Goal: Complete application form

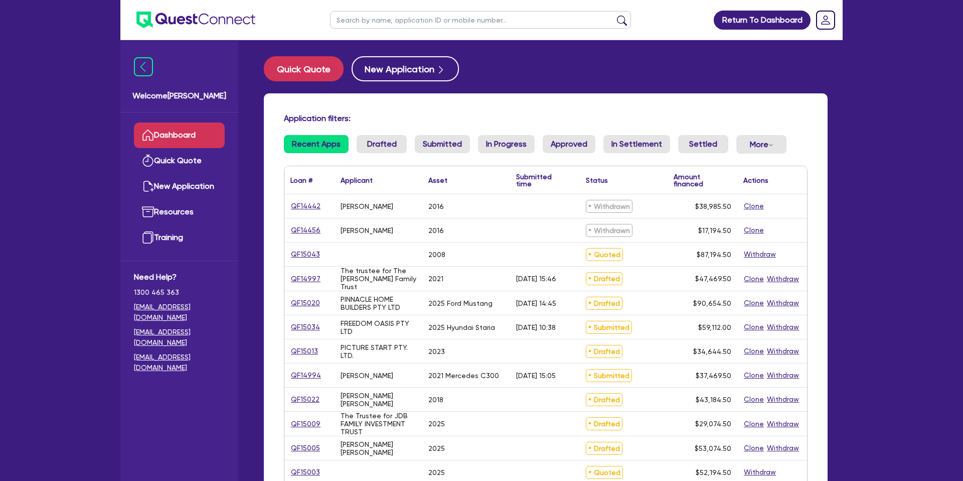
click at [381, 24] on input "text" at bounding box center [480, 20] width 301 height 18
type input "[PERSON_NAME]"
click at [614, 15] on button "submit" at bounding box center [622, 22] width 16 height 14
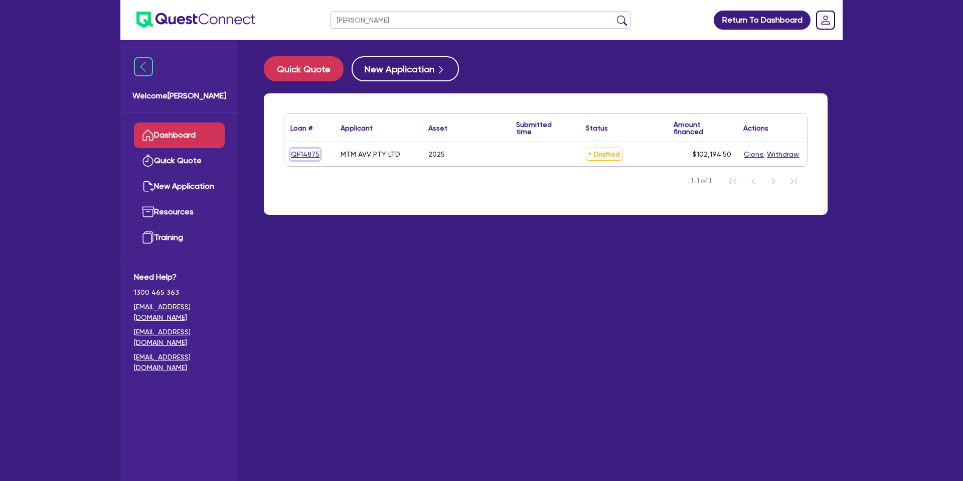
click at [308, 156] on link "QF14875" at bounding box center [305, 155] width 30 height 12
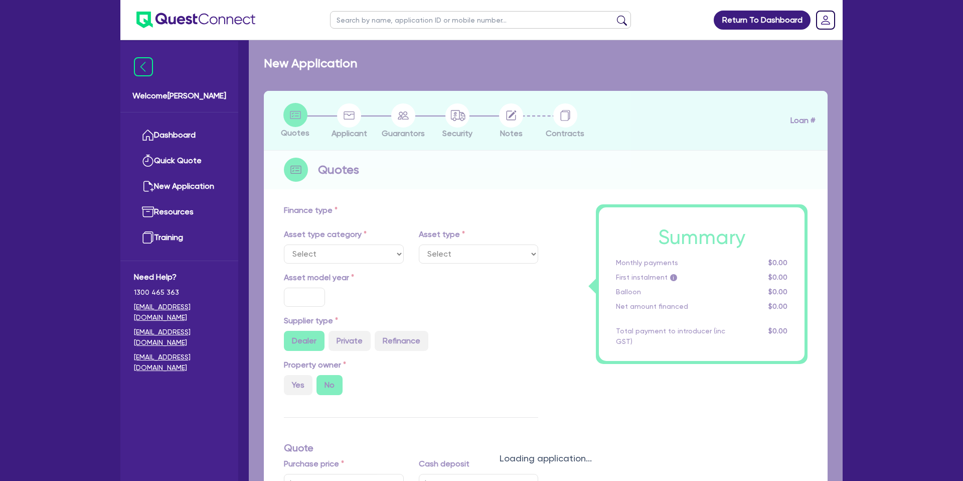
select select "CARS_AND_LIGHT_TRUCKS"
type input "2025"
radio input "true"
type input "102,000"
type input "2,000"
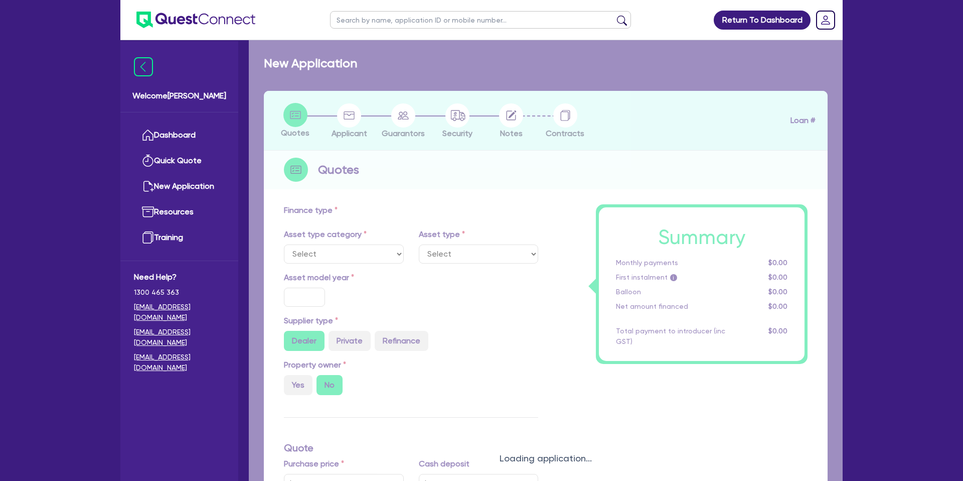
type input "19.60"
type input "20,000"
type input "10.99"
type input "1,400"
select select "PASSENGER_VEHICLES"
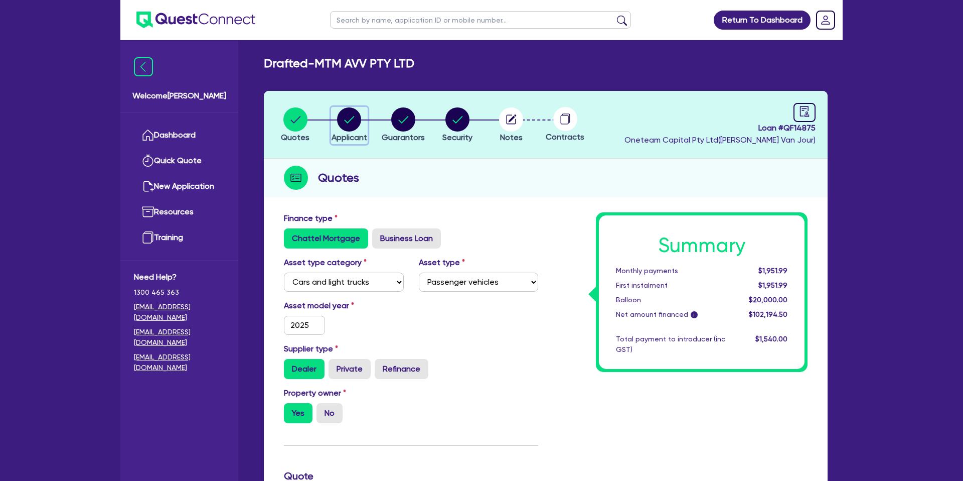
click at [353, 113] on circle "button" at bounding box center [349, 119] width 24 height 24
select select "COMPANY"
select select "FINANCIAL_INSURANCE"
select select "INVESTMENT_ADVISERS"
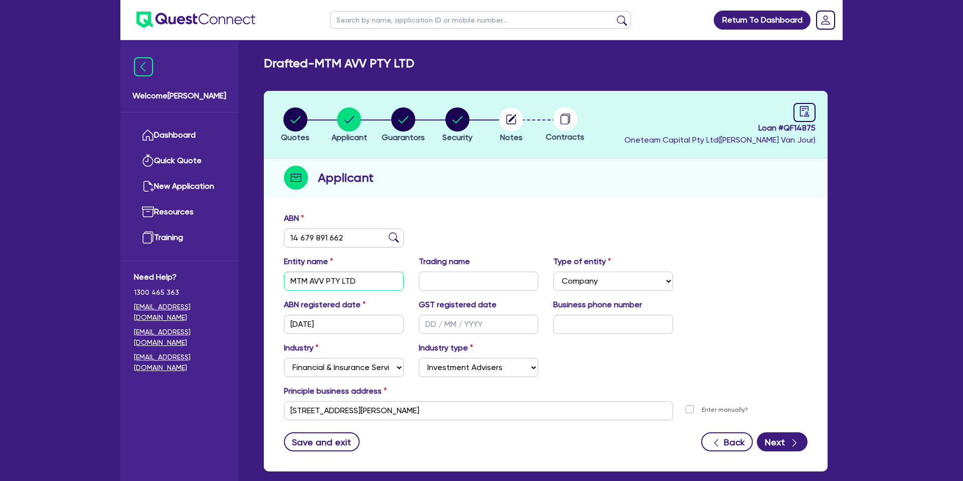
click at [322, 279] on input "MTM AVV PTY LTD" at bounding box center [344, 280] width 120 height 19
click at [173, 121] on ul "Dashboard Quick Quote New Application Ref Company Ref Salesperson Resources Tra…" at bounding box center [179, 186] width 118 height 148
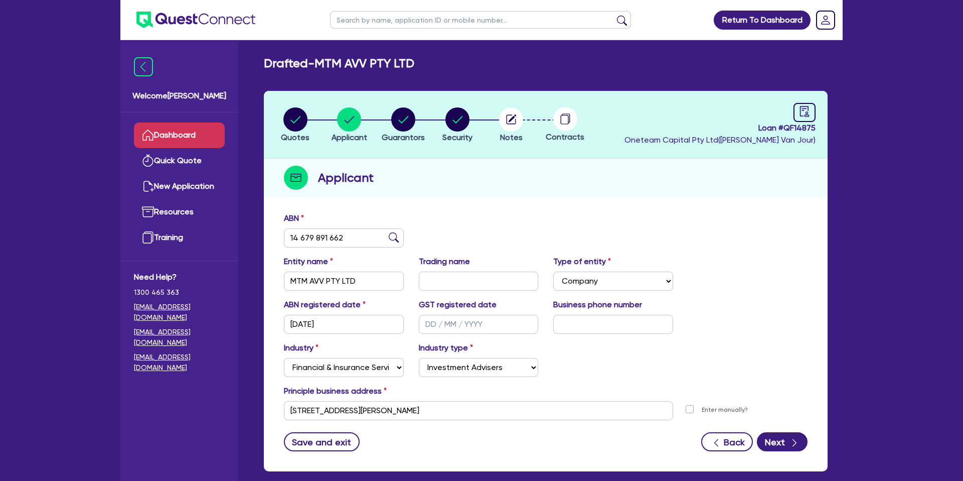
click at [173, 127] on link "Dashboard" at bounding box center [179, 135] width 91 height 26
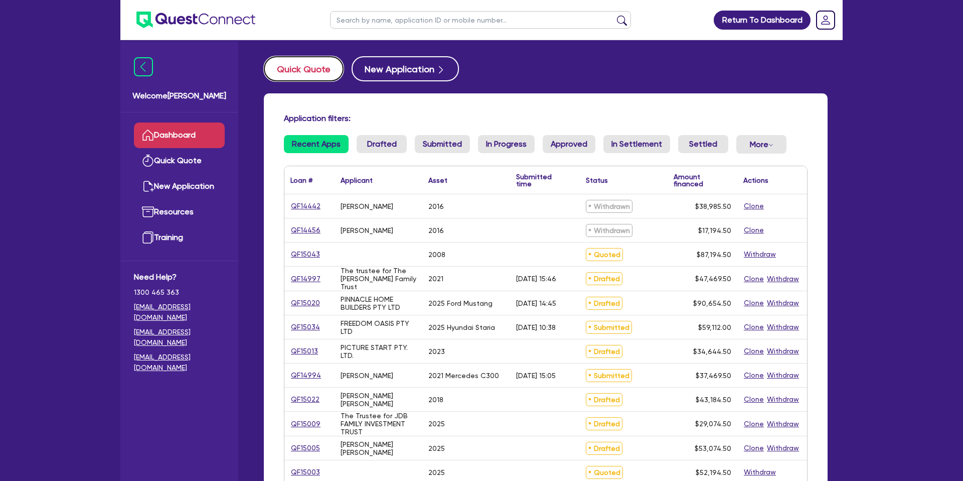
click at [298, 64] on button "Quick Quote" at bounding box center [304, 68] width 80 height 25
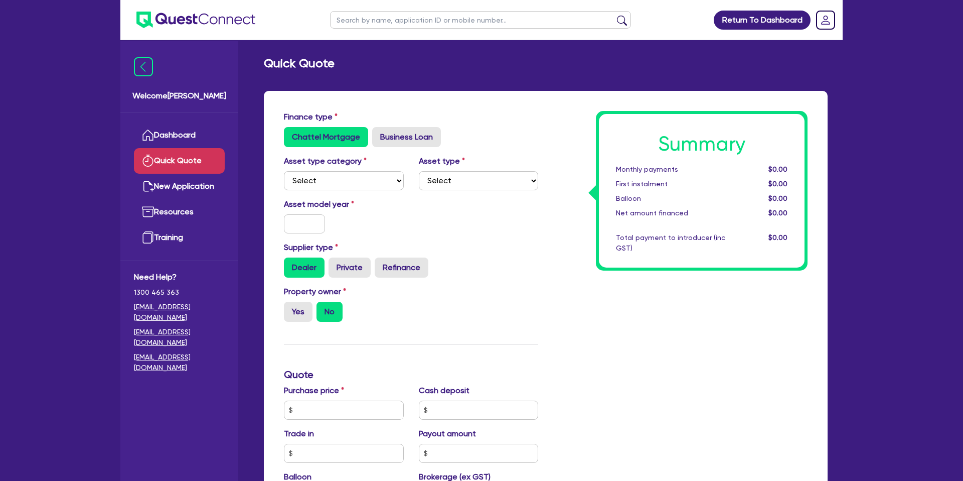
click at [554, 125] on div "Summary Monthly payments $0.00 First instalment $0.00 Balloon $0.00 Net amount …" at bounding box center [680, 404] width 269 height 587
click at [316, 186] on select "Select Cars and light trucks Primary assets Secondary assets Tertiary assets" at bounding box center [344, 180] width 120 height 19
select select "CARS_AND_LIGHT_TRUCKS"
click at [284, 171] on select "Select Cars and light trucks Primary assets Secondary assets Tertiary assets" at bounding box center [344, 180] width 120 height 19
click at [463, 225] on div "Asset model year" at bounding box center [410, 219] width 269 height 43
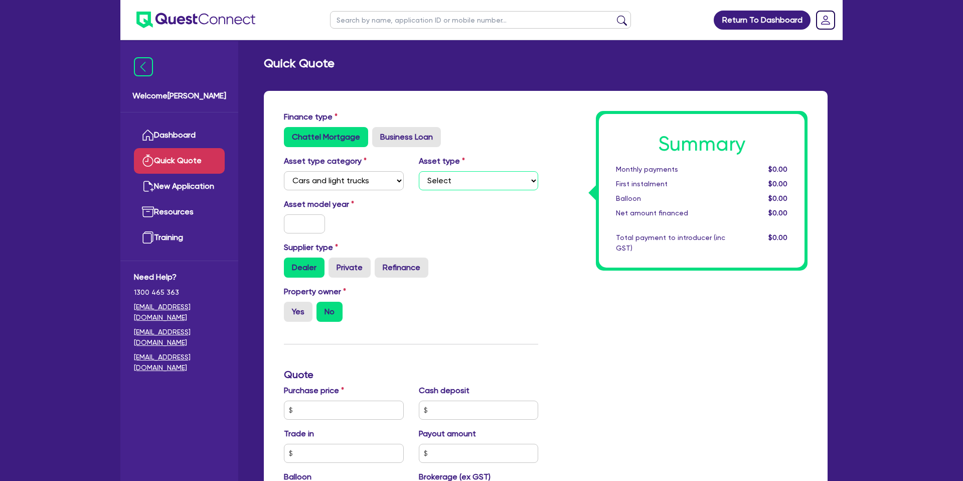
click at [456, 187] on select "Select Passenger vehicles Vans and utes Light trucks up to 4.5 tonne" at bounding box center [479, 180] width 120 height 19
select select "PASSENGER_VEHICLES"
click at [419, 171] on select "Select Passenger vehicles Vans and utes Light trucks up to 4.5 tonne" at bounding box center [479, 180] width 120 height 19
click at [303, 223] on input "text" at bounding box center [304, 223] width 41 height 19
type input "2025"
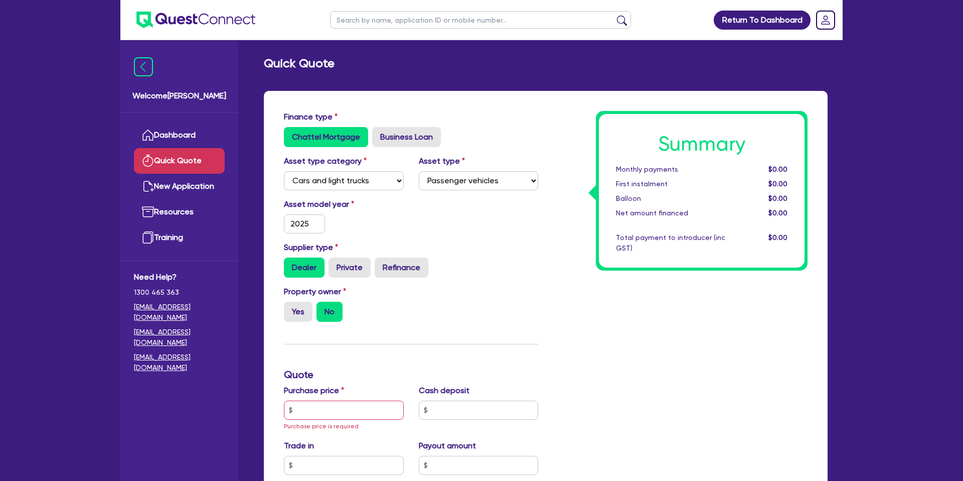
click at [406, 225] on div "Asset model year 2025" at bounding box center [343, 215] width 135 height 35
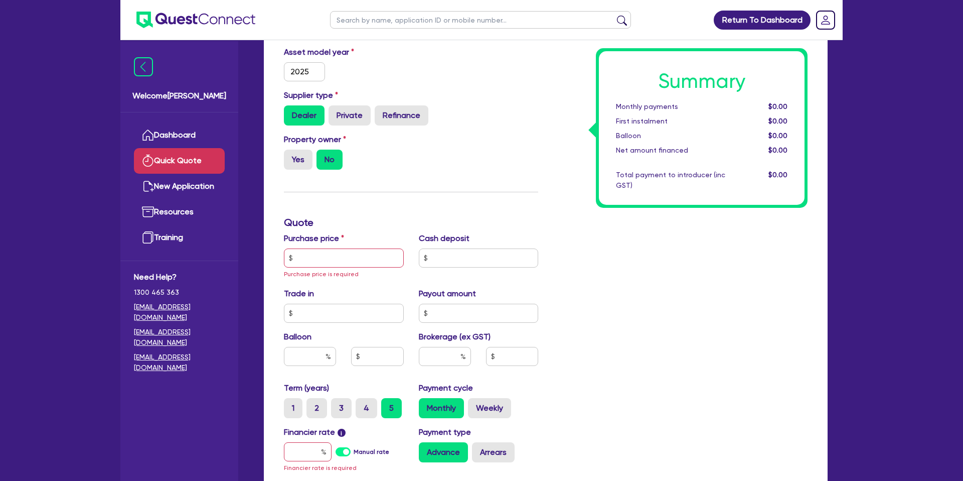
scroll to position [153, 0]
click at [292, 152] on label "Yes" at bounding box center [298, 159] width 29 height 20
click at [290, 152] on input "Yes" at bounding box center [287, 152] width 7 height 7
radio input "true"
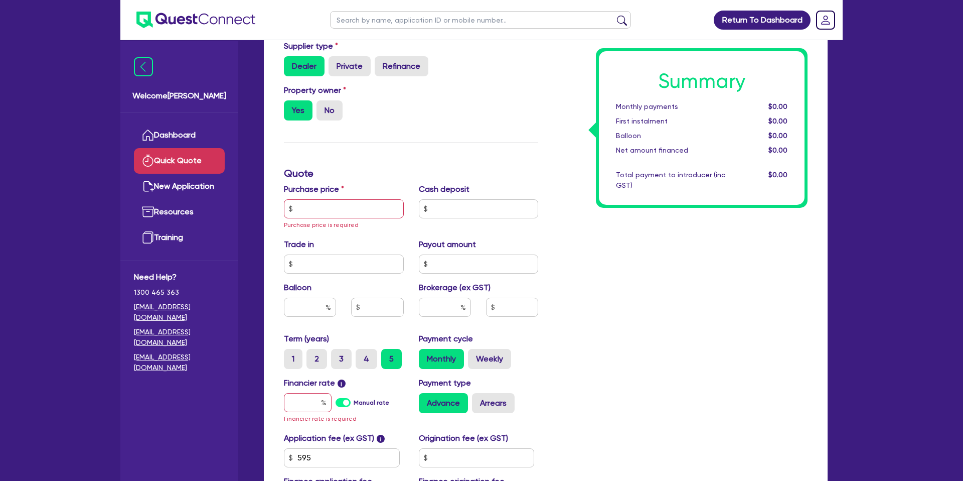
scroll to position [206, 0]
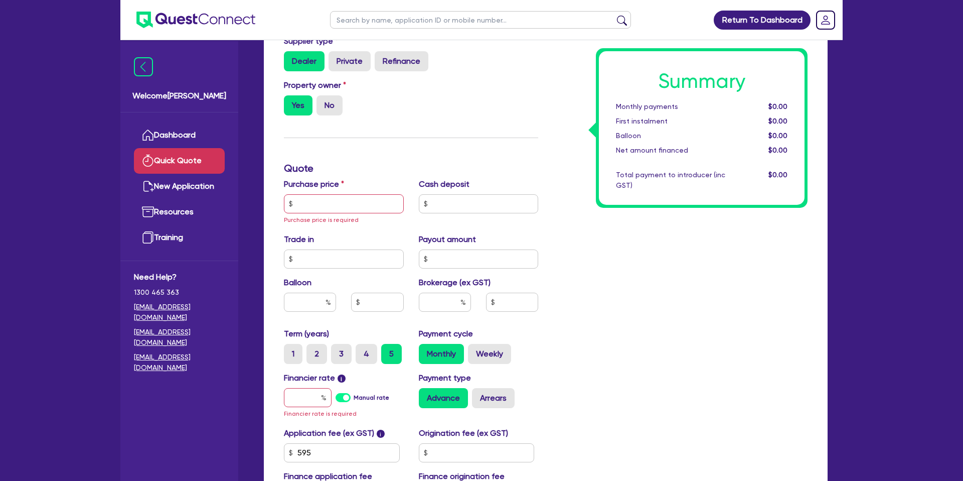
click at [321, 98] on input "No" at bounding box center [320, 98] width 7 height 7
radio input "true"
click at [334, 205] on input "text" at bounding box center [344, 203] width 120 height 19
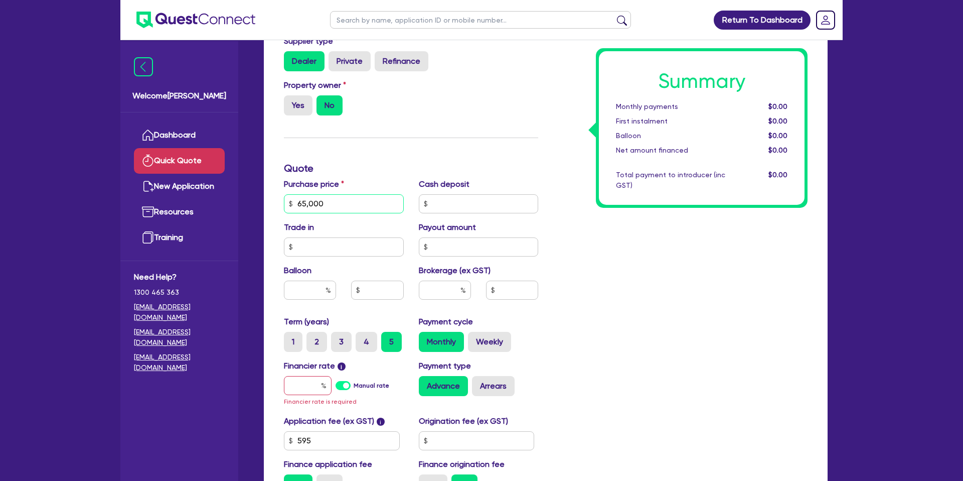
type input "65,000"
click at [444, 142] on div "Finance type Chattel Mortgage Business Loan Asset type category Select Cars and…" at bounding box center [410, 204] width 269 height 598
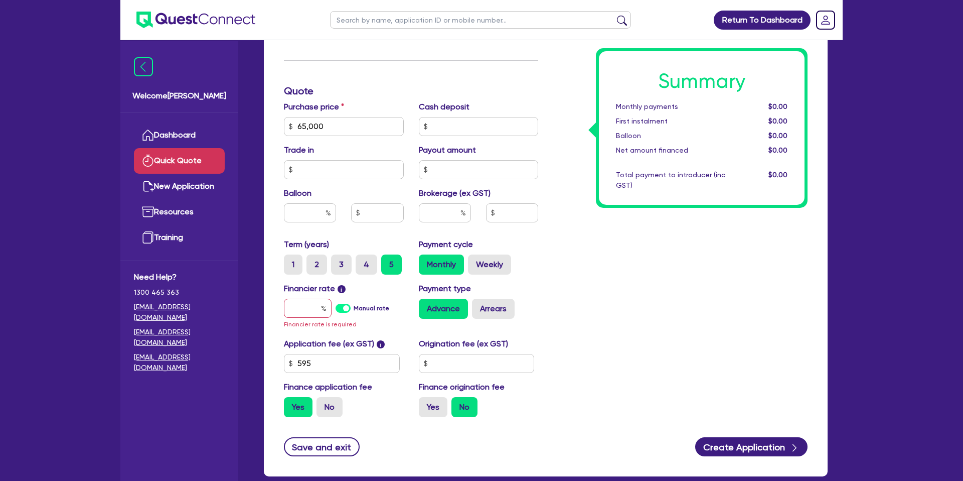
scroll to position [288, 0]
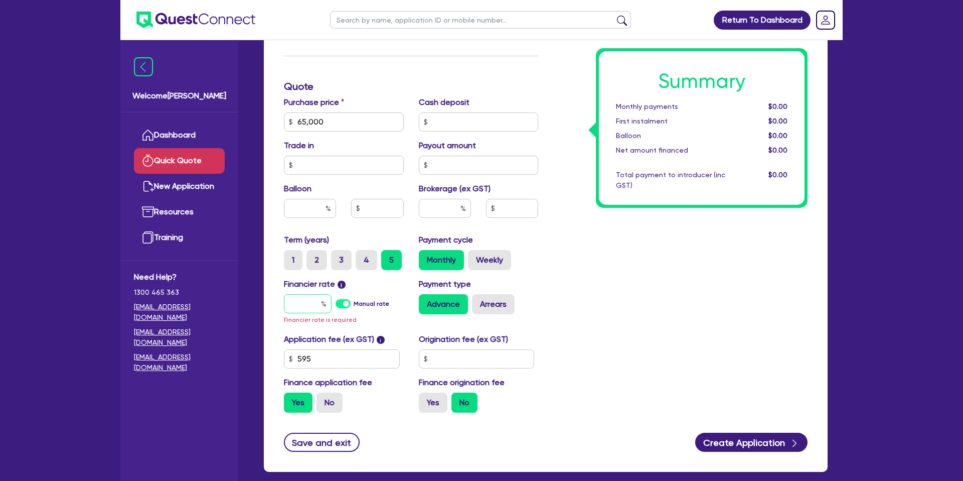
click at [321, 304] on input "text" at bounding box center [308, 303] width 48 height 19
type input "1"
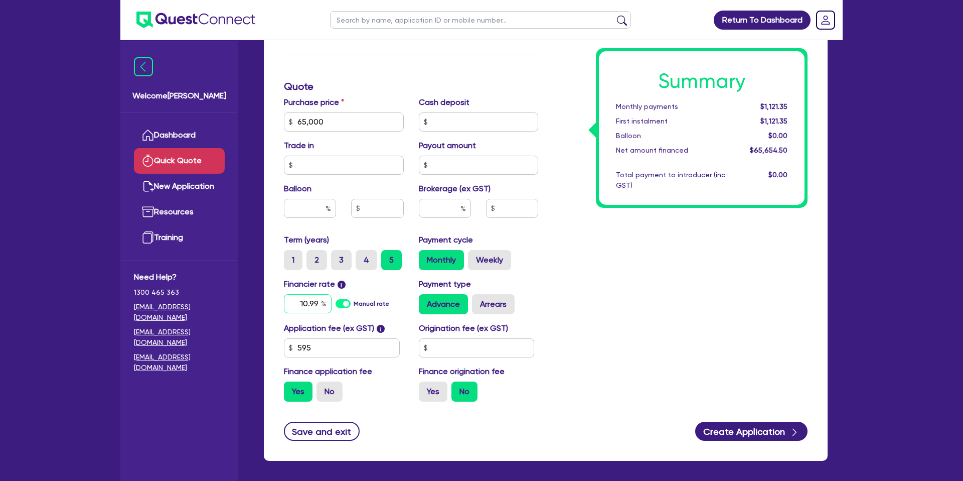
type input "10.99"
click at [733, 268] on div "Summary Monthly payments $1,121.35 First instalment $1,121.35 Balloon $0.00 Net…" at bounding box center [680, 116] width 269 height 587
click at [490, 262] on label "Weekly" at bounding box center [489, 260] width 43 height 20
click at [475, 256] on input "Weekly" at bounding box center [471, 253] width 7 height 7
radio input "true"
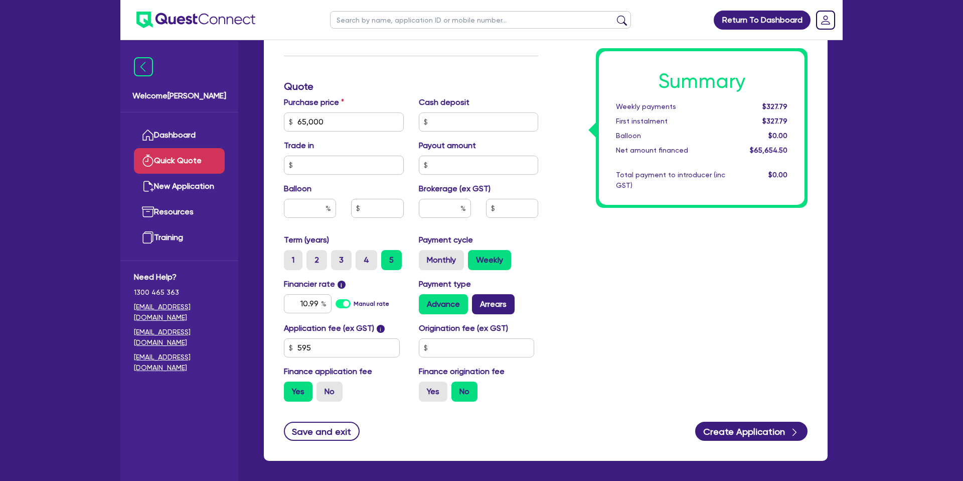
click at [495, 302] on label "Arrears" at bounding box center [493, 304] width 43 height 20
click at [479, 301] on input "Arrears" at bounding box center [475, 297] width 7 height 7
radio input "true"
click at [467, 352] on input "text" at bounding box center [477, 347] width 116 height 19
type input "2"
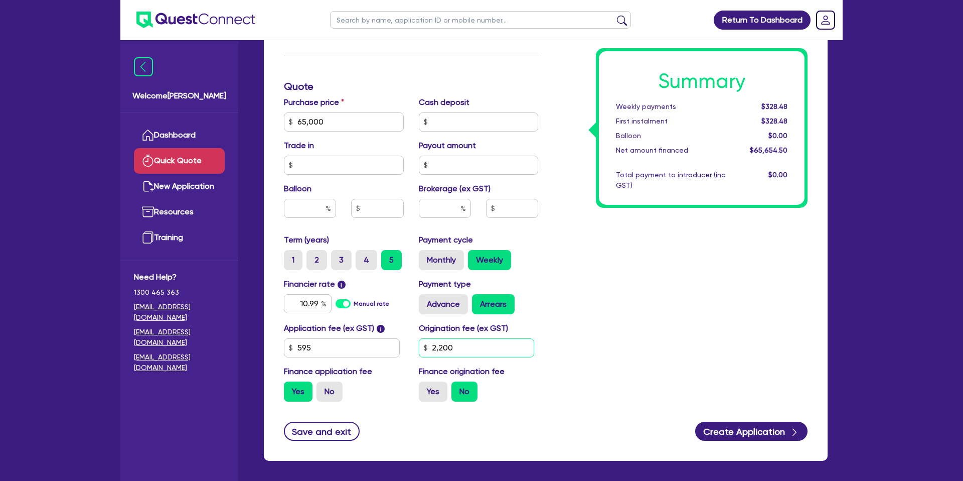
type input "2,200"
click at [697, 316] on div "Summary Weekly payments $328.48 First instalment $328.48 Balloon $0.00 Net amou…" at bounding box center [680, 116] width 269 height 587
click at [428, 396] on label "Yes" at bounding box center [433, 391] width 29 height 20
click at [425, 388] on input "Yes" at bounding box center [422, 384] width 7 height 7
radio input "true"
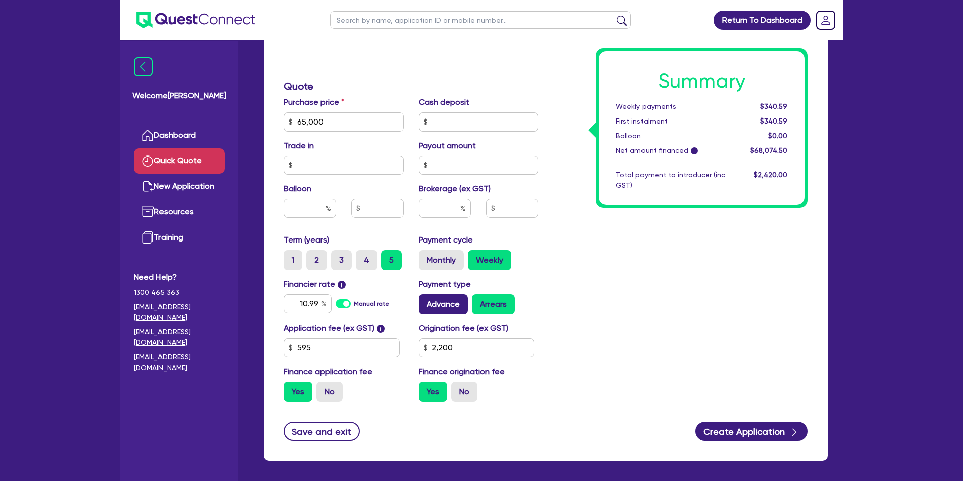
click at [453, 307] on label "Advance" at bounding box center [443, 304] width 49 height 20
click at [425, 301] on input "Advance" at bounding box center [422, 297] width 7 height 7
radio input "true"
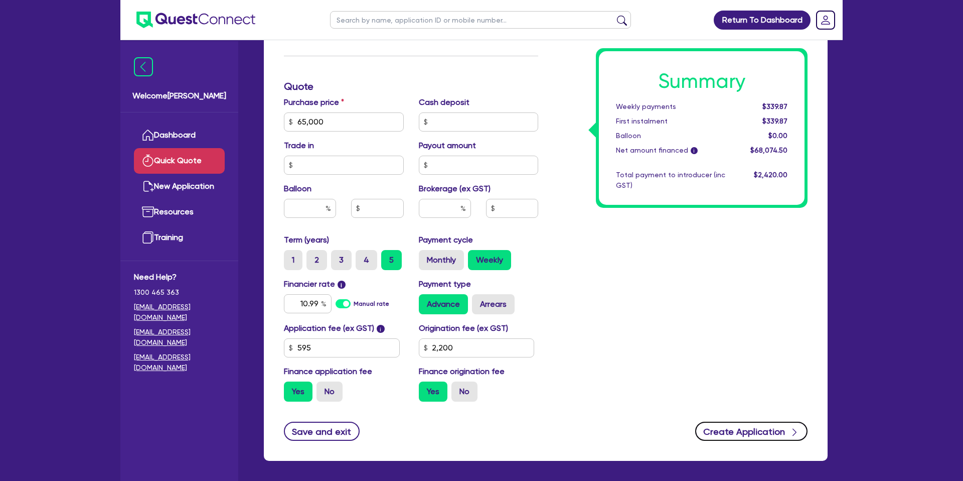
click at [760, 436] on button "Create Application" at bounding box center [751, 430] width 112 height 19
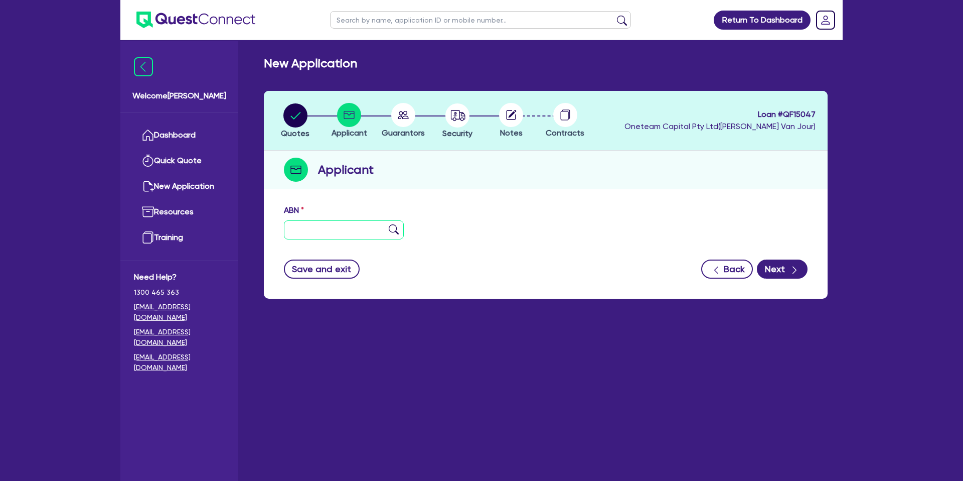
click at [300, 224] on input "text" at bounding box center [344, 229] width 120 height 19
type input "12 334 567 894"
drag, startPoint x: 505, startPoint y: 215, endPoint x: 854, endPoint y: 300, distance: 359.3
click at [593, 247] on form "ABN 12 334 567 894 Entity name Trading name Type of entity Select Sole Trader C…" at bounding box center [546, 241] width 524 height 74
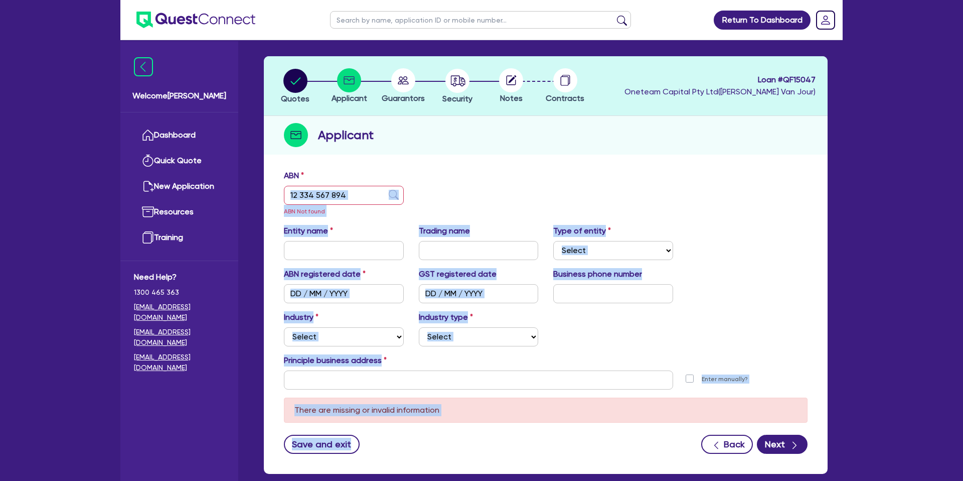
scroll to position [37, 0]
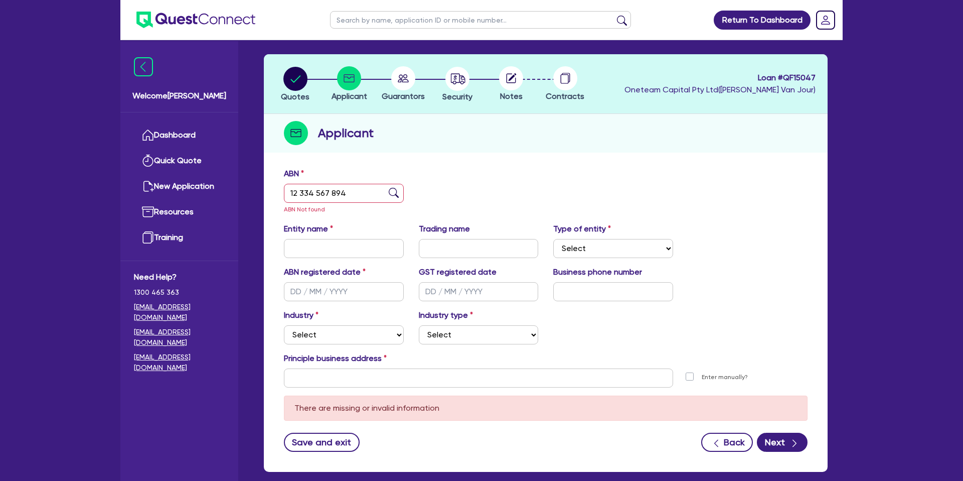
drag, startPoint x: 682, startPoint y: 165, endPoint x: 437, endPoint y: 298, distance: 279.5
click at [682, 165] on div "ABN 12 334 567 894 ABN Not found Entity name Trading name Type of entity Select…" at bounding box center [546, 317] width 564 height 309
click at [329, 232] on label "Entity name" at bounding box center [308, 229] width 49 height 12
click at [324, 252] on input "text" at bounding box center [344, 248] width 120 height 19
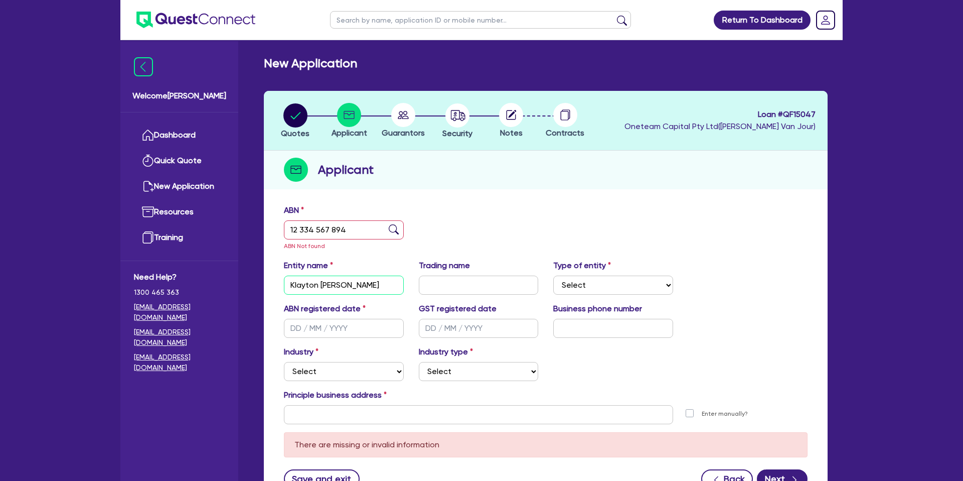
type input "Klayton [PERSON_NAME]"
click at [604, 285] on select "Select Sole Trader Company Partnership Trust" at bounding box center [613, 284] width 120 height 19
click at [553, 275] on select "Select Sole Trader Company Partnership Trust" at bounding box center [613, 284] width 120 height 19
click at [598, 275] on select "Select Sole Trader Company Partnership Trust" at bounding box center [613, 284] width 120 height 19
select select "SOLE_TRADER"
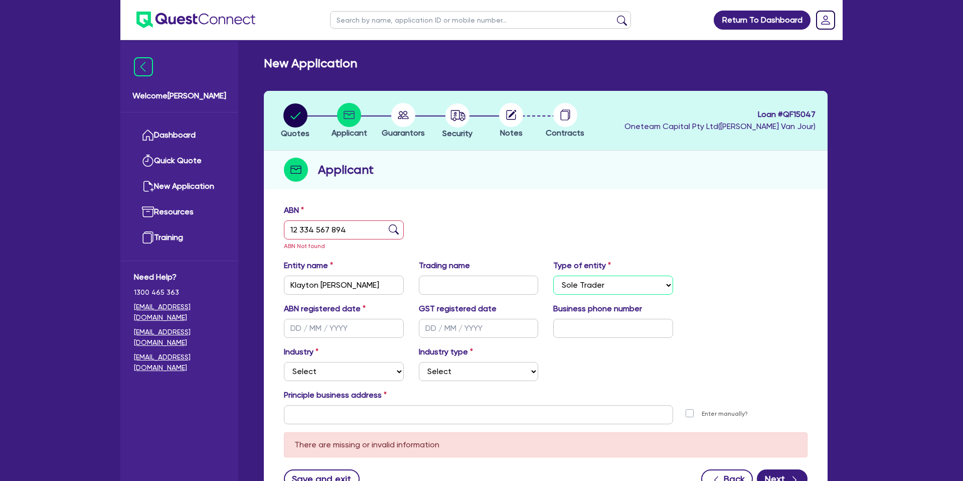
click at [553, 275] on select "Select Sole Trader Company Partnership Trust" at bounding box center [613, 284] width 120 height 19
click at [295, 326] on input "text" at bounding box center [344, 328] width 120 height 19
type input "28/08/2000"
click at [784, 179] on div "Applicant" at bounding box center [546, 170] width 564 height 39
click at [697, 214] on div "ABN 12 334 567 894 ABN Not found" at bounding box center [545, 231] width 539 height 55
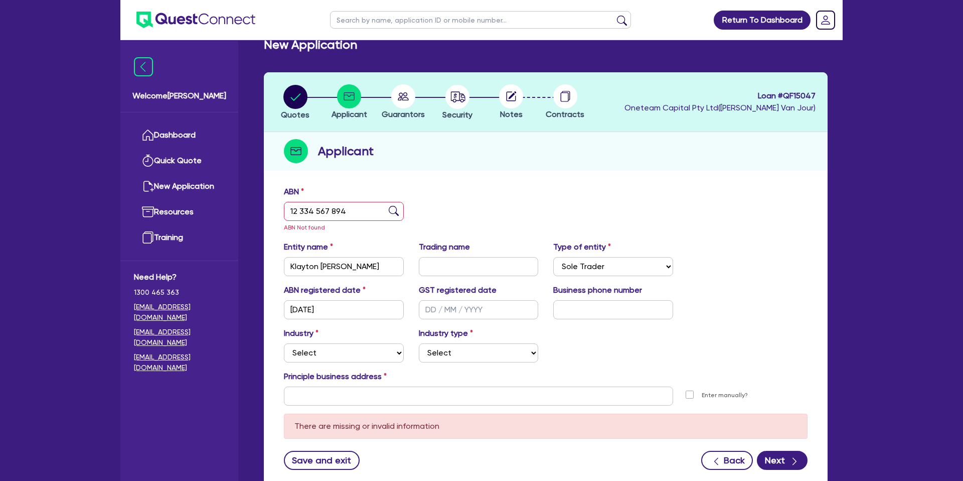
scroll to position [45, 0]
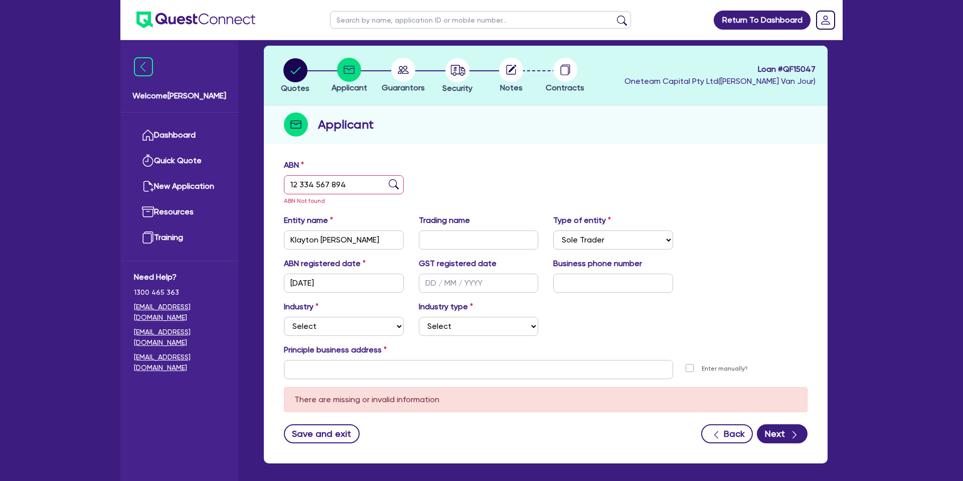
click at [645, 321] on div "Industry Select Accomodation & Food Services Administrative & Support Services …" at bounding box center [545, 322] width 539 height 43
click at [323, 324] on select "Select Accomodation & Food Services Administrative & Support Services Agricultu…" at bounding box center [344, 326] width 120 height 19
select select "BUILDING_CONSTRUCTION"
click at [284, 317] on select "Select Accomodation & Food Services Administrative & Support Services Agricultu…" at bounding box center [344, 326] width 120 height 19
click at [449, 322] on select "Select Trades People Providing Services Direct to Consumers Trades People Provi…" at bounding box center [479, 326] width 120 height 19
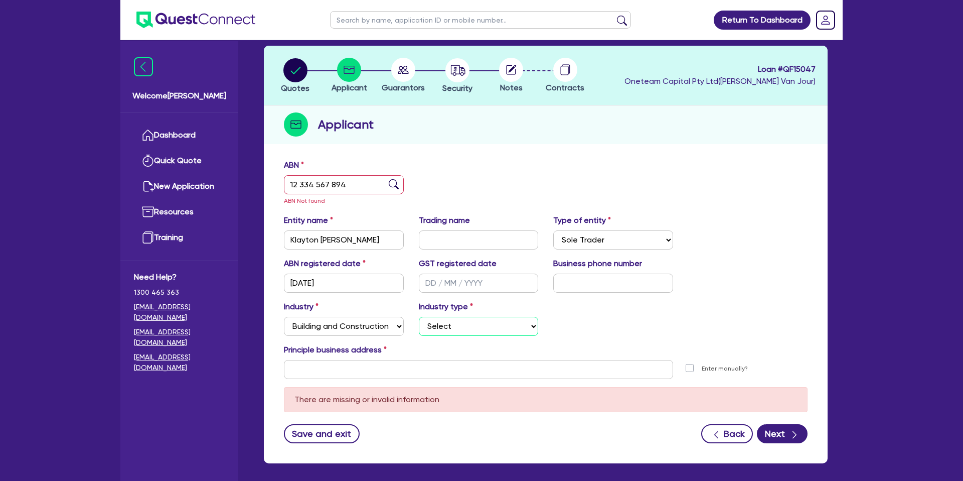
select select "TRADES_SERVICES_CONSUMERS"
click at [419, 317] on select "Select Trades People Providing Services Direct to Consumers Trades People Provi…" at bounding box center [479, 326] width 120 height 19
click at [558, 331] on div "Industry Select Accomodation & Food Services Administrative & Support Services …" at bounding box center [545, 322] width 539 height 43
click at [317, 370] on input "text" at bounding box center [478, 369] width 389 height 19
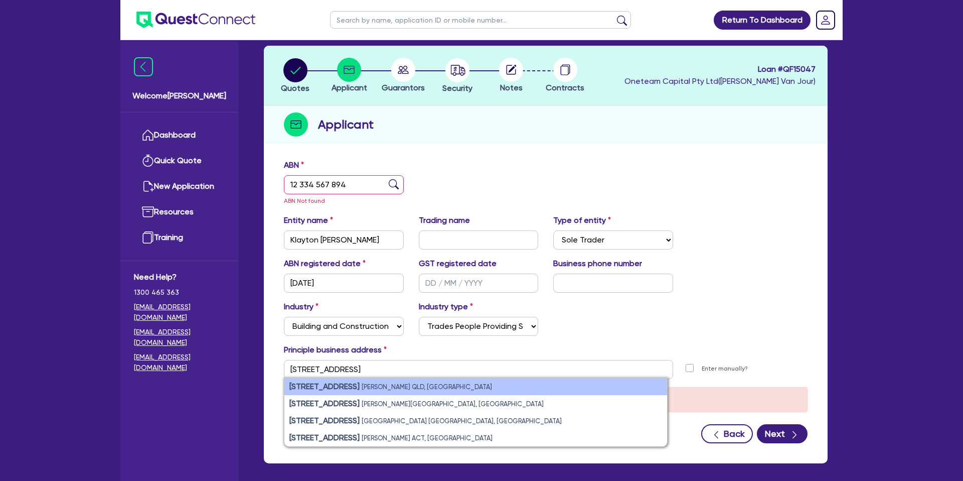
click at [384, 383] on small "Kelso QLD, Australia" at bounding box center [427, 387] width 130 height 8
type input "15 Tokara Ct Kelso QLD 4815"
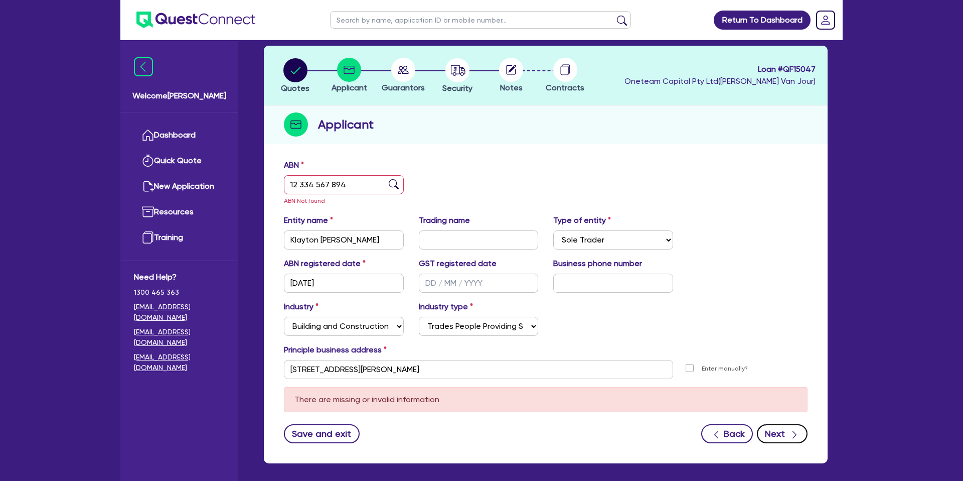
click at [784, 432] on button "Next" at bounding box center [782, 433] width 51 height 19
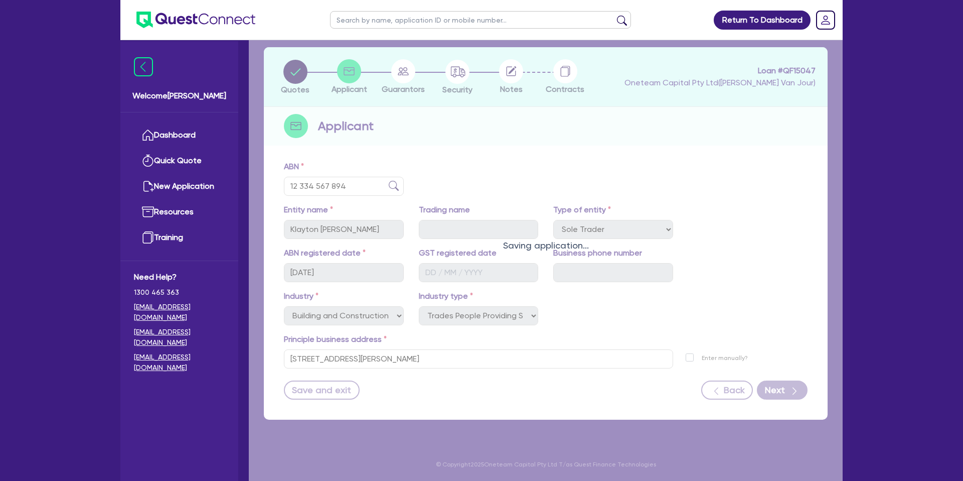
scroll to position [44, 0]
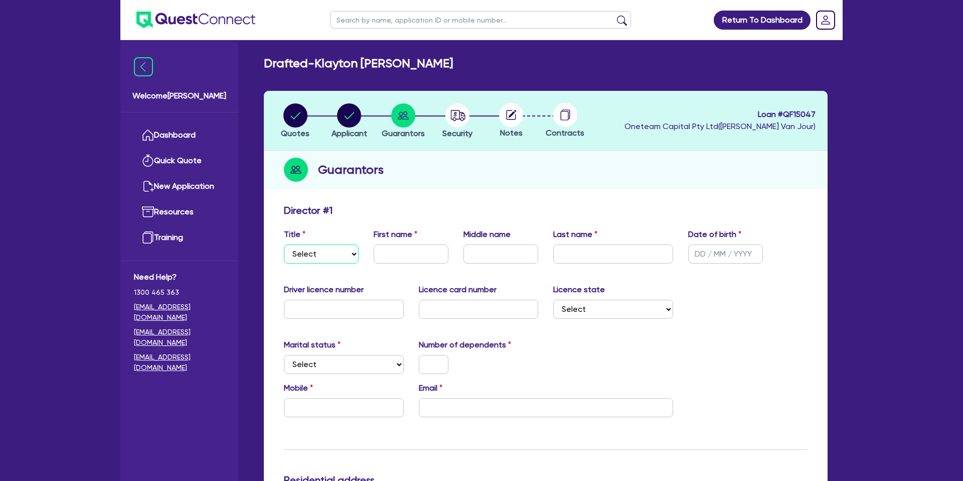
click at [344, 255] on select "Select Mr Mrs Ms Miss Dr" at bounding box center [321, 253] width 75 height 19
select select "MR"
click at [284, 244] on select "Select Mr Mrs Ms Miss Dr" at bounding box center [321, 253] width 75 height 19
click at [411, 252] on input "text" at bounding box center [411, 253] width 75 height 19
type input "J"
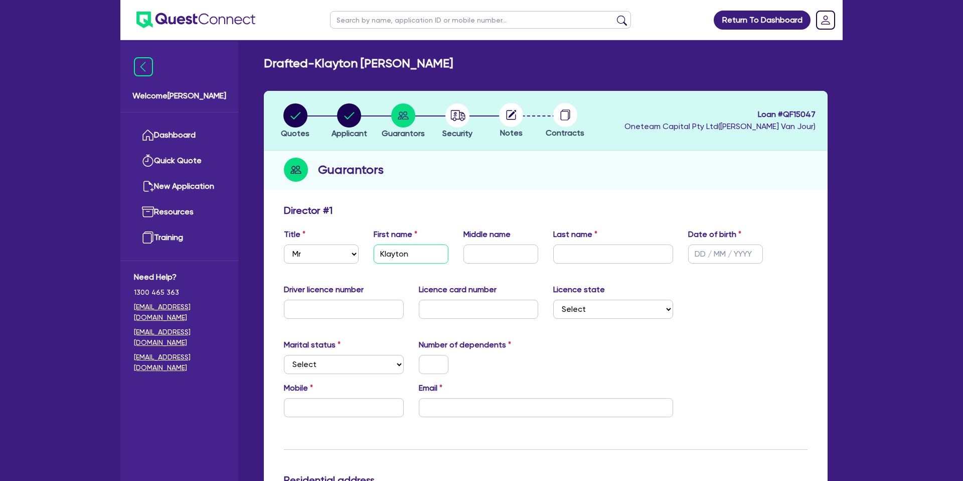
type input "Klayton"
type input "j"
type input "John"
type input "Lynch"
click at [703, 253] on input "text" at bounding box center [725, 253] width 75 height 19
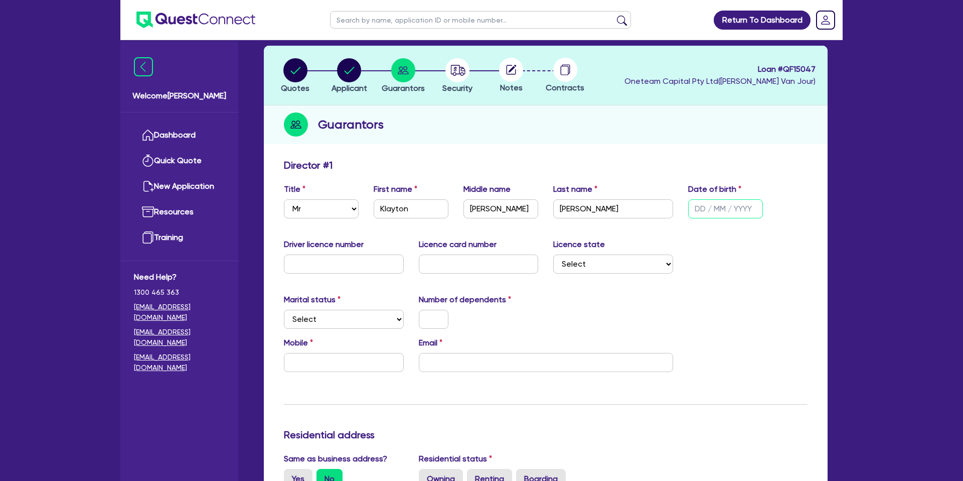
scroll to position [78, 0]
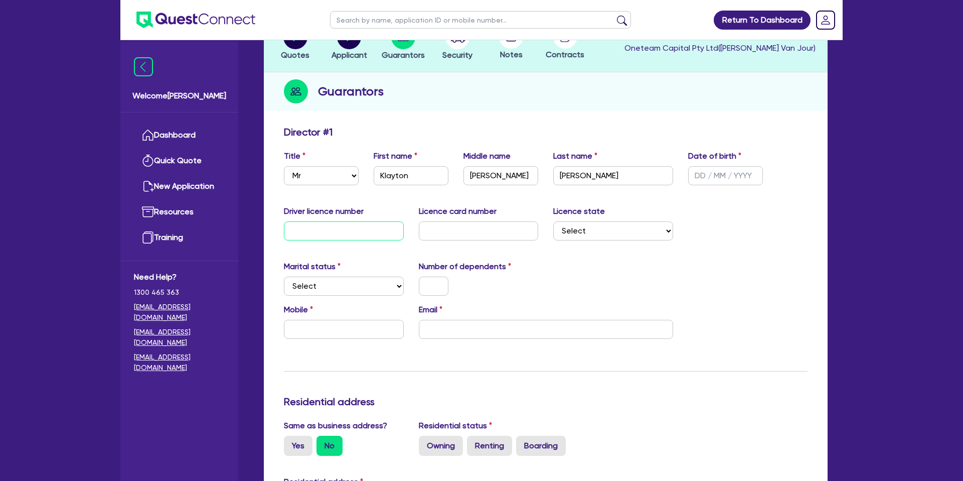
click at [339, 230] on input "text" at bounding box center [344, 230] width 120 height 19
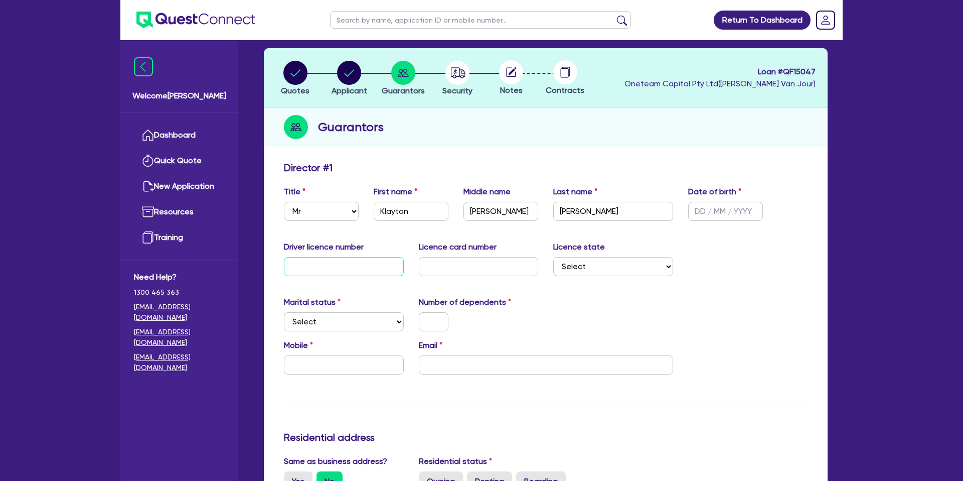
scroll to position [42, 0]
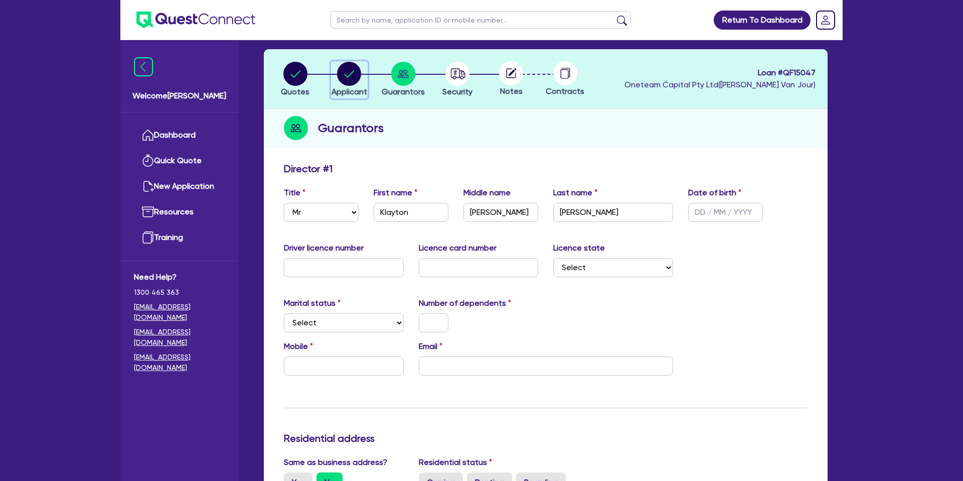
click at [355, 74] on circle "button" at bounding box center [349, 74] width 24 height 24
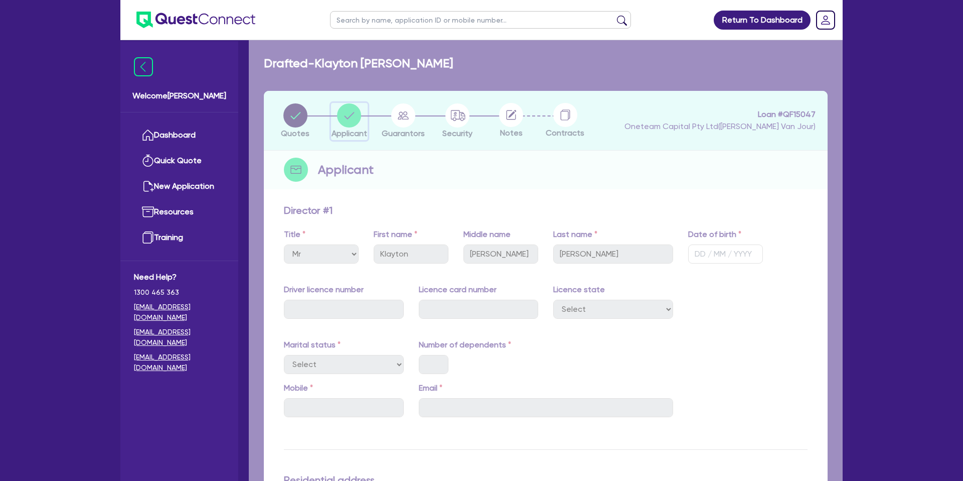
select select "SOLE_TRADER"
select select "BUILDING_CONSTRUCTION"
select select "TRADES_SERVICES_CONSUMERS"
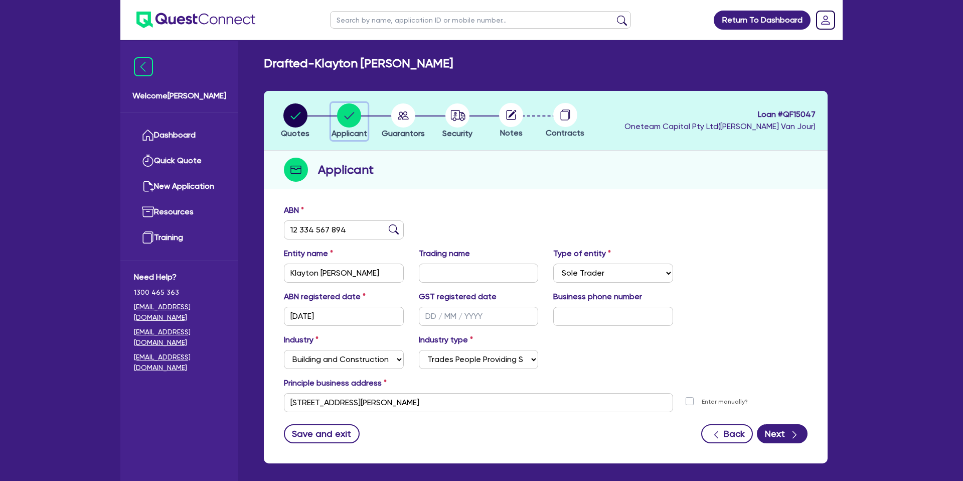
scroll to position [44, 0]
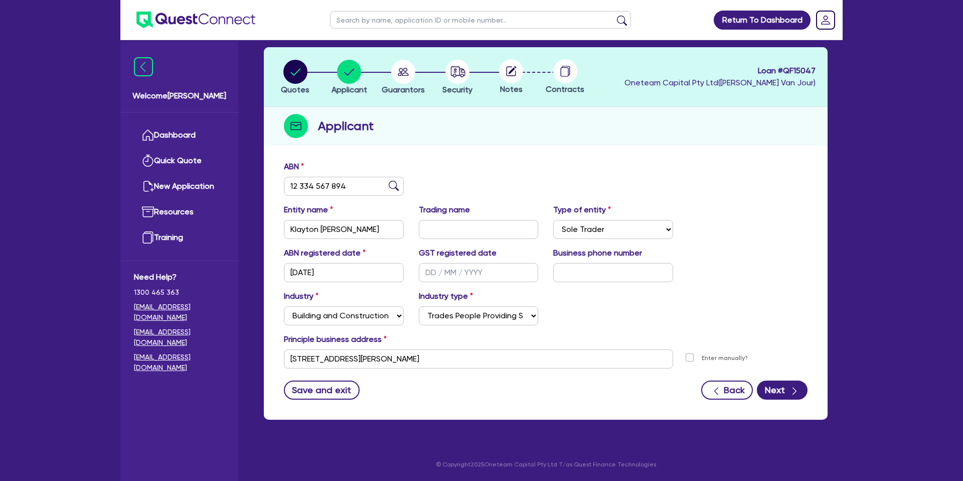
click at [612, 296] on div "Industry Select Accomodation & Food Services Administrative & Support Services …" at bounding box center [545, 311] width 539 height 43
click at [314, 271] on input "28/08/2000" at bounding box center [344, 272] width 120 height 19
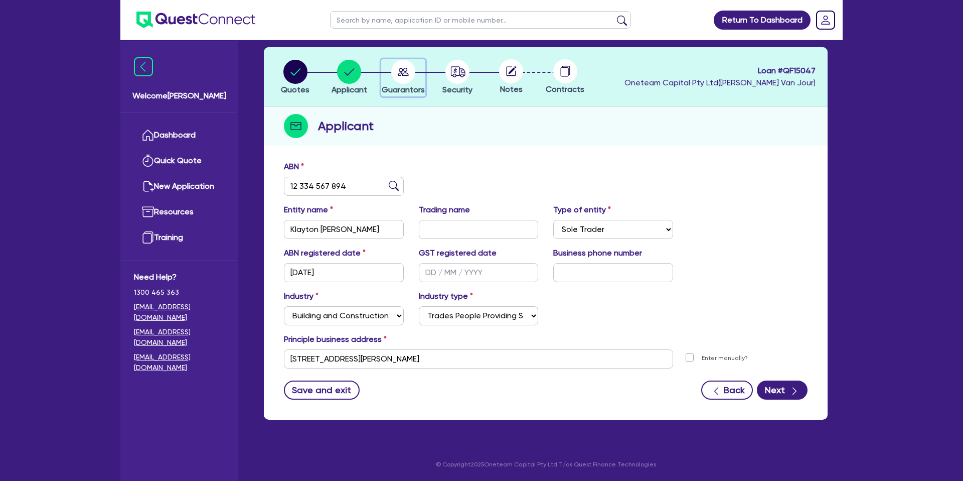
click at [403, 78] on circle "button" at bounding box center [403, 72] width 24 height 24
select select "MR"
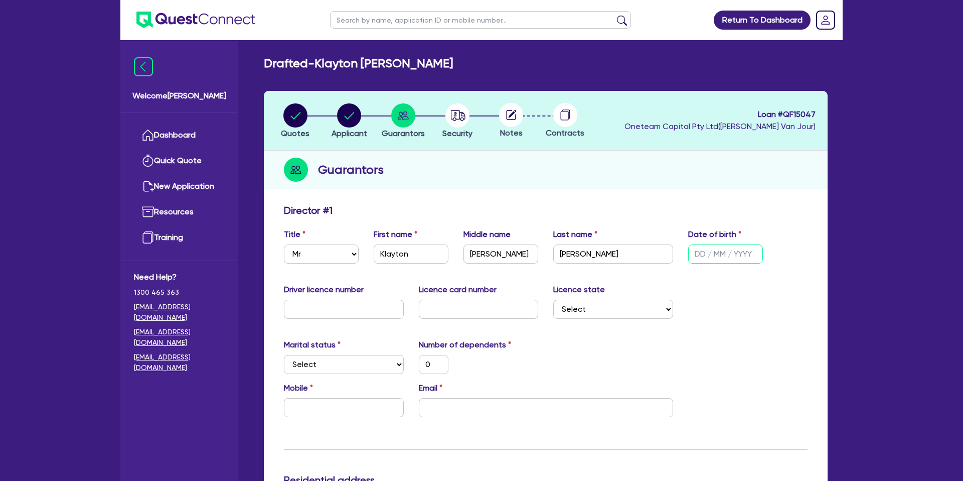
click at [716, 250] on input "text" at bounding box center [725, 253] width 75 height 19
paste input "28/08/2000"
type input "28/08/2000"
type input "0"
type input "28/08/2000"
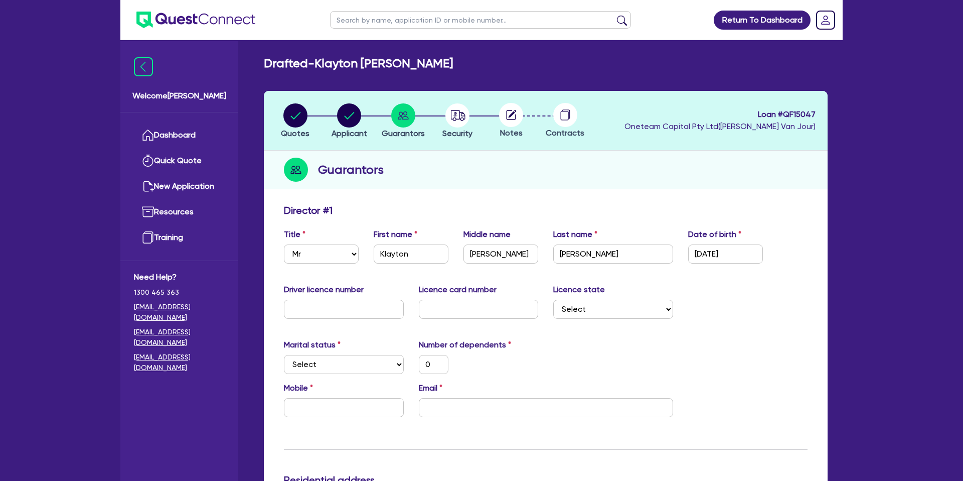
drag, startPoint x: 757, startPoint y: 301, endPoint x: 725, endPoint y: 299, distance: 31.6
click at [752, 300] on div "Driver licence number Licence card number Licence state Select NSW VIC QLD TAS …" at bounding box center [545, 304] width 539 height 43
click at [351, 306] on input "text" at bounding box center [344, 309] width 120 height 19
type input "1"
type input "0"
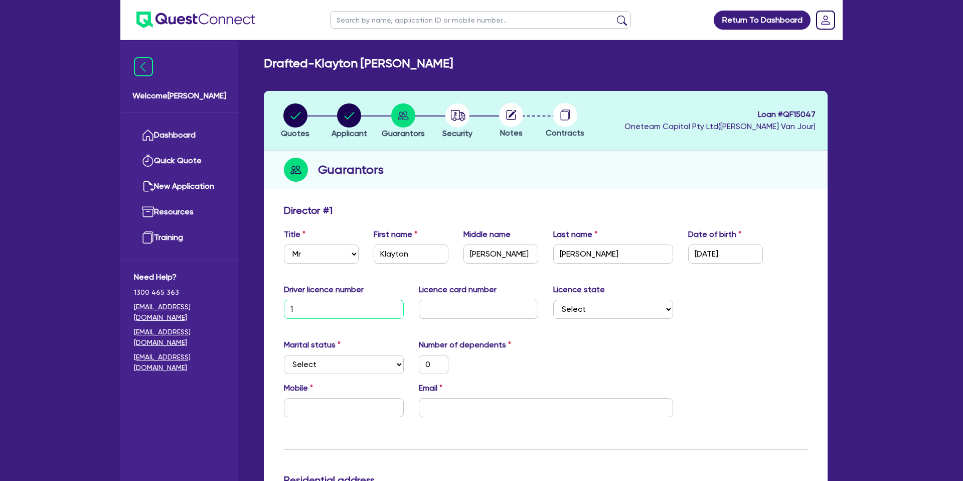
type input "11"
type input "0"
type input "114"
type input "0"
type input "1144"
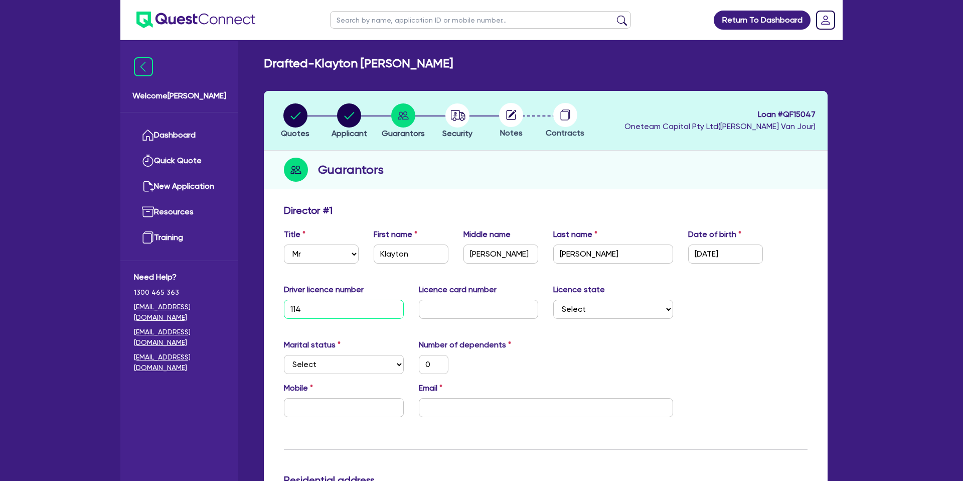
type input "0"
type input "11444"
type input "0"
type input "114445"
type input "0"
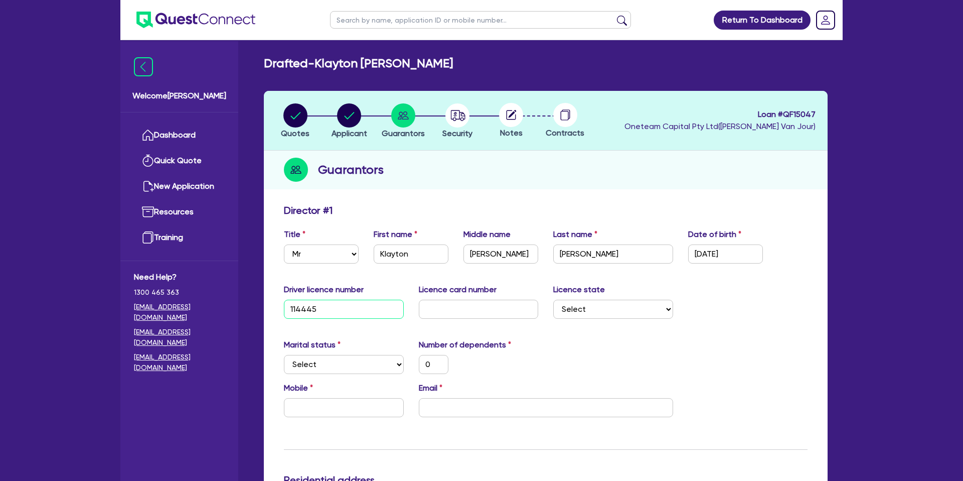
type input "1144456"
type input "0"
type input "11444569"
type input "0"
type input "114445692"
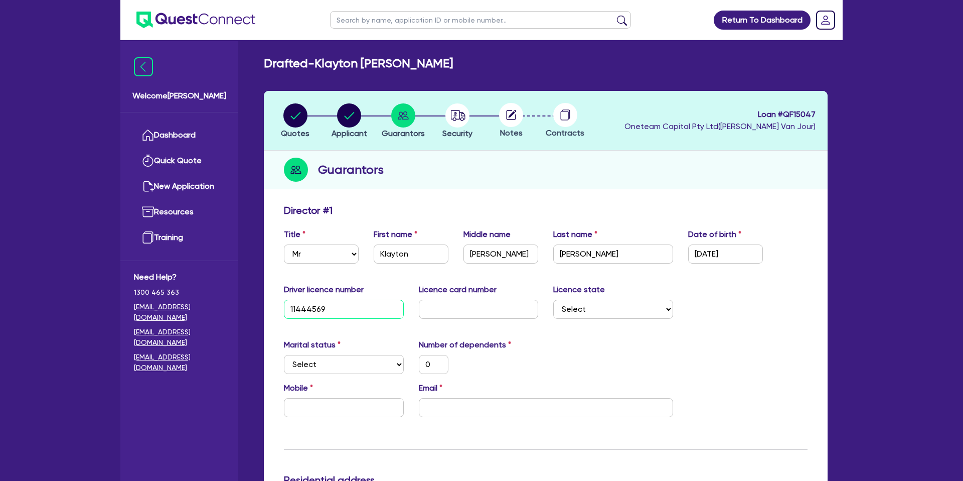
type input "0"
type input "114445692"
click at [592, 367] on div "Marital status Select Single Married De Facto / Partner Number of dependents 0" at bounding box center [545, 360] width 539 height 43
click at [432, 300] on input "text" at bounding box center [479, 309] width 120 height 19
type input "a"
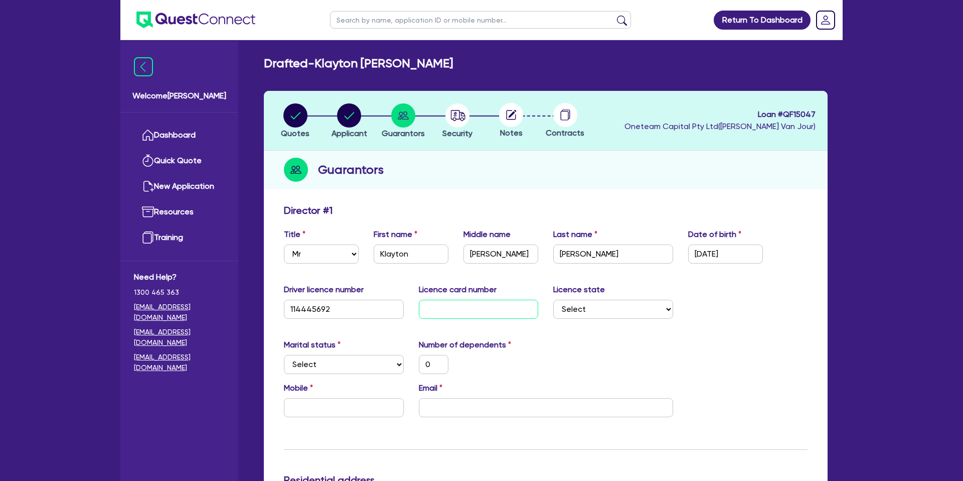
type input "0"
type input "a0"
type input "0"
type input "a0f"
type input "0"
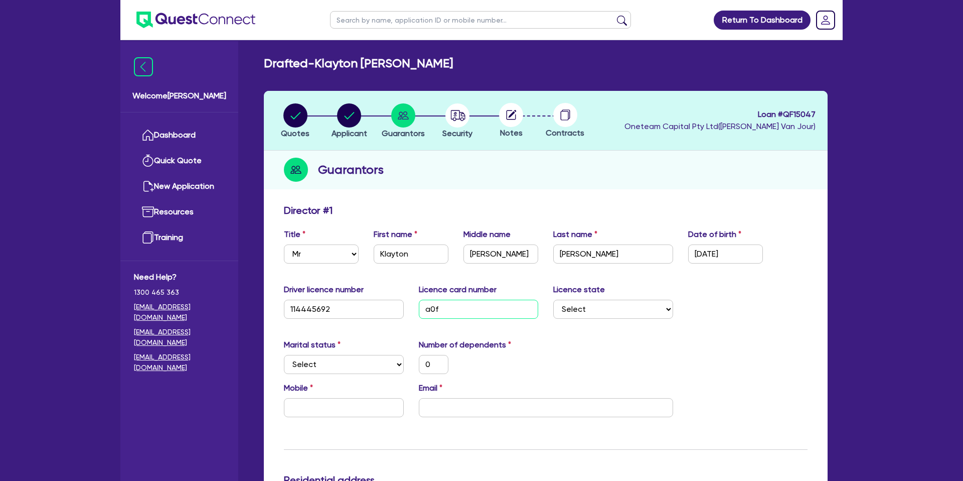
type input "a0fa"
type input "0"
type input "a0fa4"
type input "0"
type input "a0fa45"
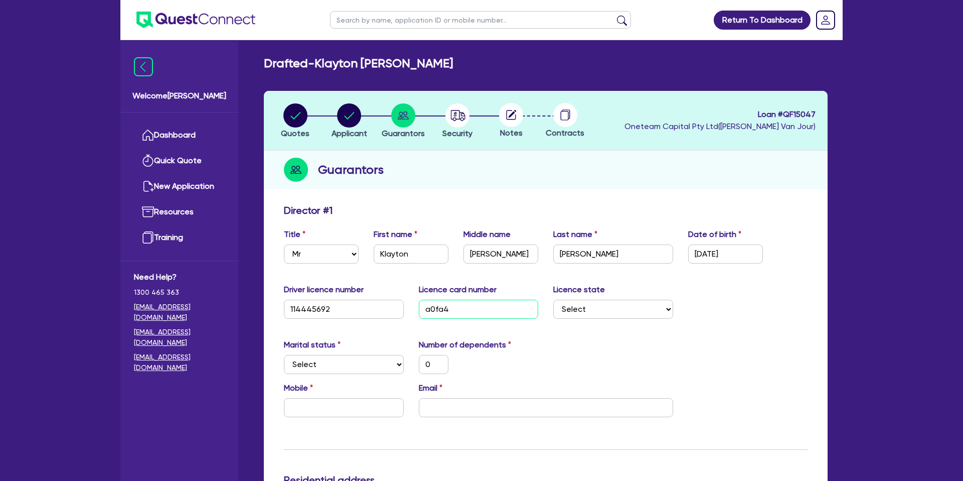
type input "0"
type input "a0fa454"
type input "0"
type input "a0fa4544"
type input "0"
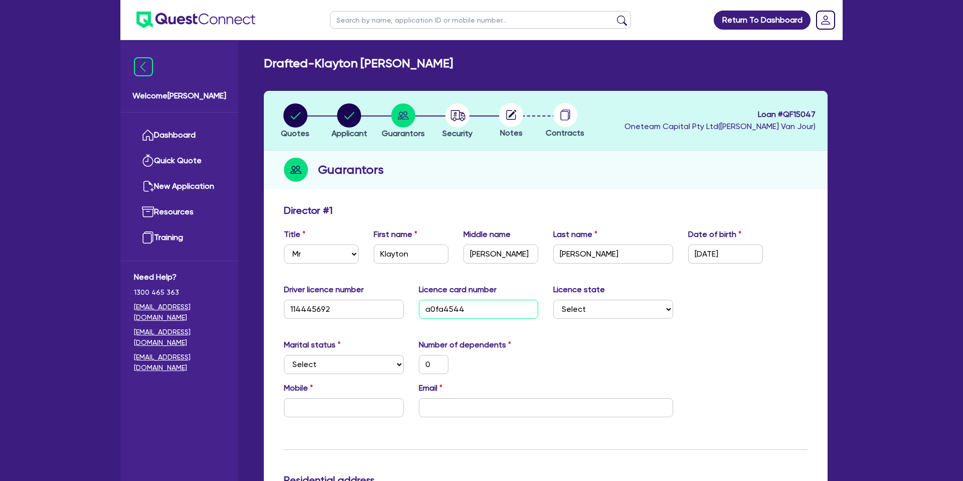
type input "a0fa45440"
type input "0"
type input "a0fa45440e"
type input "0"
type input "a0fa45440e"
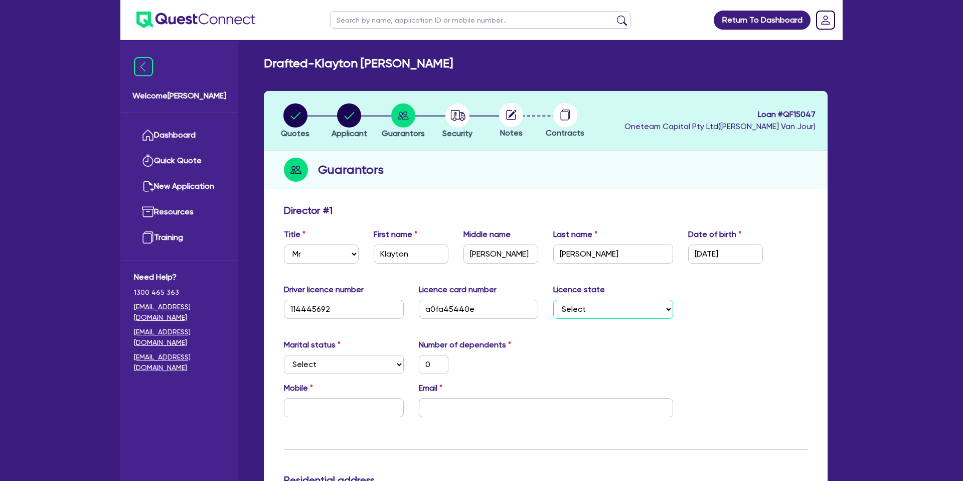
click at [633, 300] on select "Select NSW VIC QLD TAS ACT SA NT WA" at bounding box center [613, 309] width 120 height 19
select select "QLD"
click at [553, 300] on select "Select NSW VIC QLD TAS ACT SA NT WA" at bounding box center [613, 309] width 120 height 19
type input "0"
click at [373, 365] on select "Select Single Married De Facto / Partner" at bounding box center [344, 364] width 120 height 19
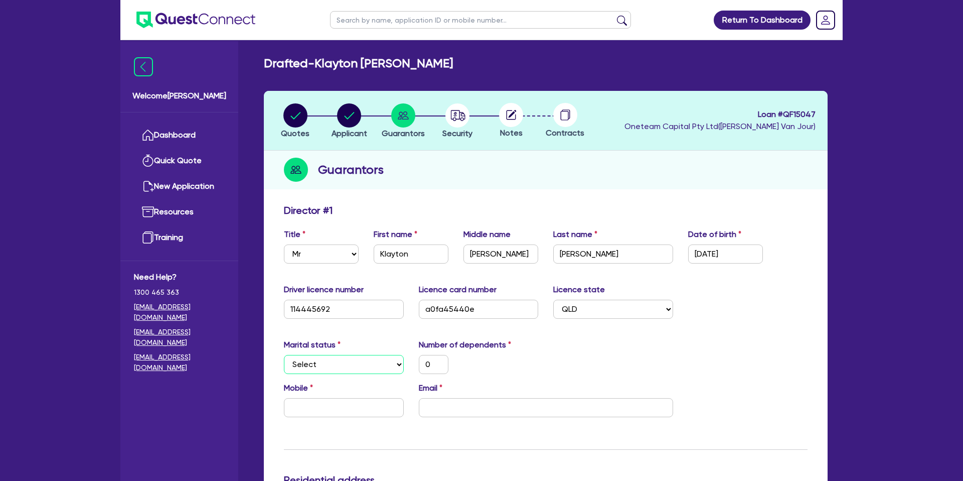
select select "SINGLE"
click at [284, 355] on select "Select Single Married De Facto / Partner" at bounding box center [344, 364] width 120 height 19
click at [321, 402] on input "text" at bounding box center [344, 407] width 120 height 19
type input "0"
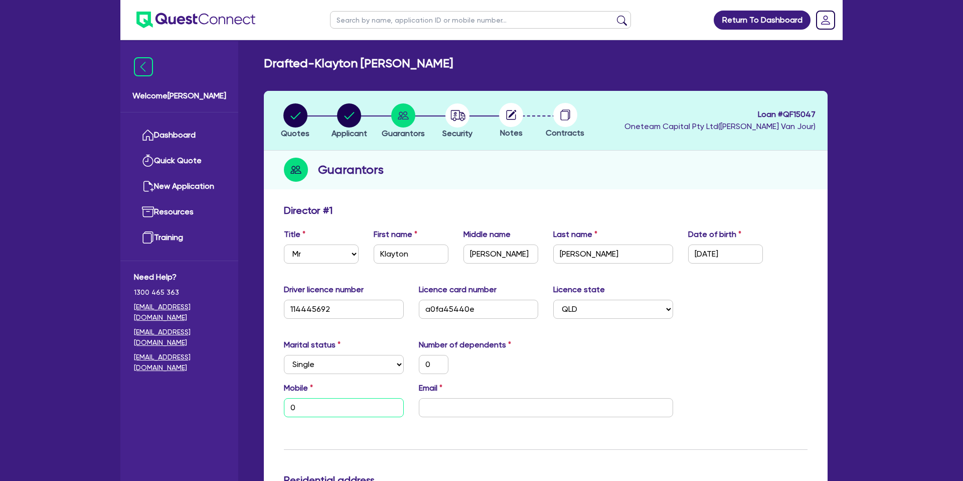
type input "0"
type input "04"
type input "0"
type input "048"
type input "0"
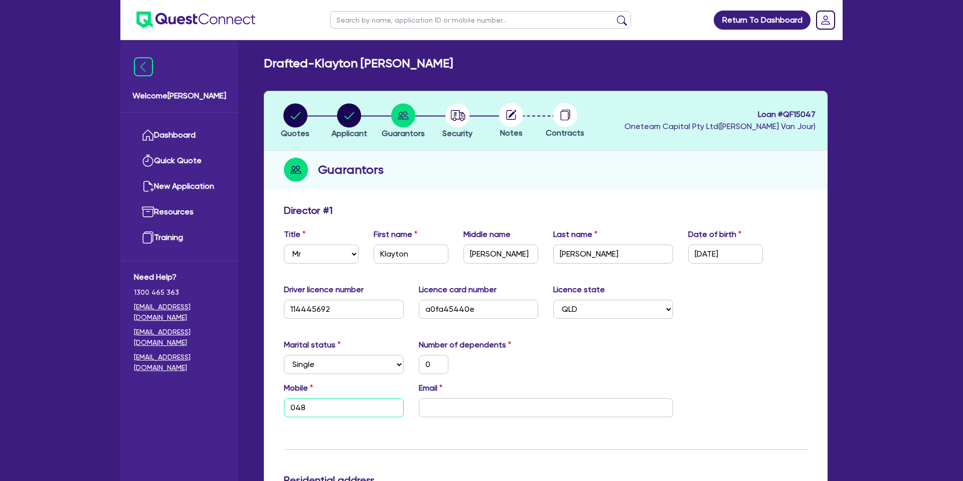
type input "0487"
type input "0"
type input "0487 0"
type input "0"
type input "0487 02"
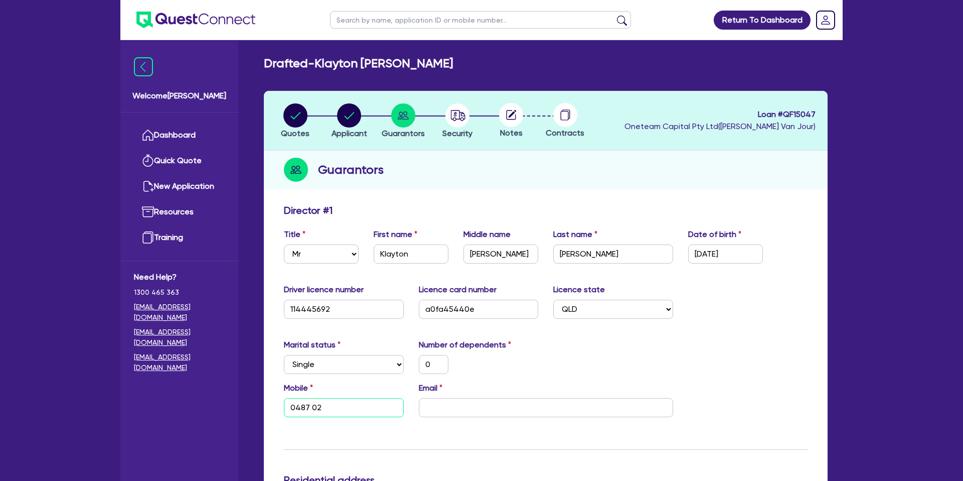
type input "0"
type input "0487 026"
type input "0"
type input "0487 026 5"
type input "0"
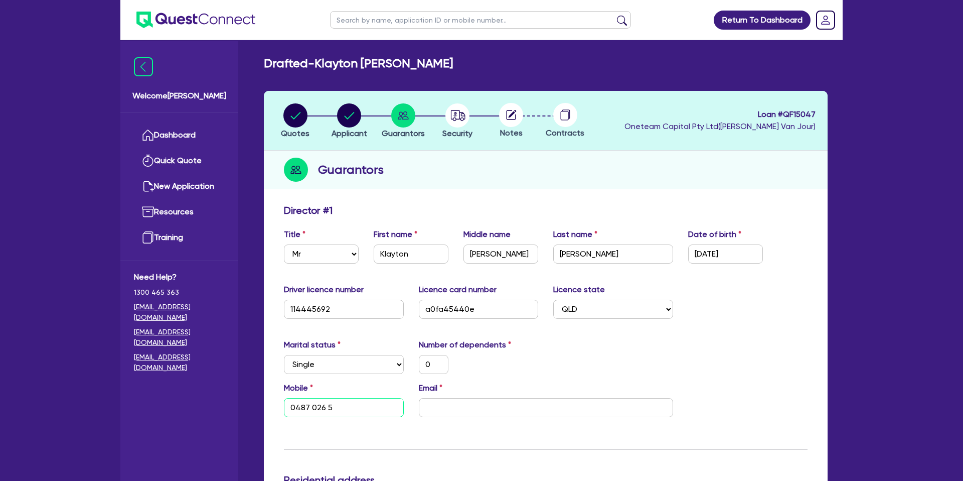
type input "0487 026 55"
type input "0"
type input "0487 026 555"
click at [479, 417] on div "Mobile 0487 026 555 Email" at bounding box center [545, 403] width 539 height 43
click at [476, 405] on input "email" at bounding box center [546, 407] width 254 height 19
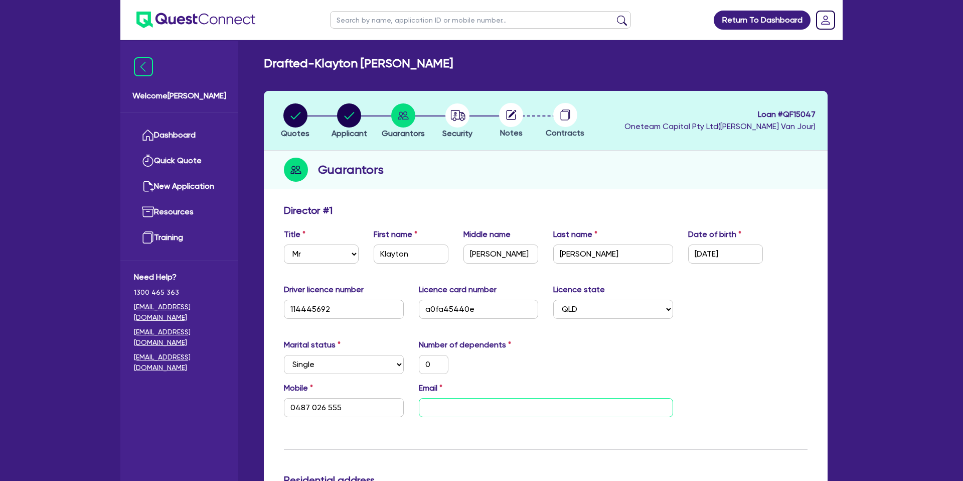
paste input "Klayton4815@gmail.com"
type input "0"
type input "0487 026 555"
type input "Klayton4815@gmail.com"
click at [537, 349] on div "Number of dependents 0" at bounding box center [478, 356] width 135 height 35
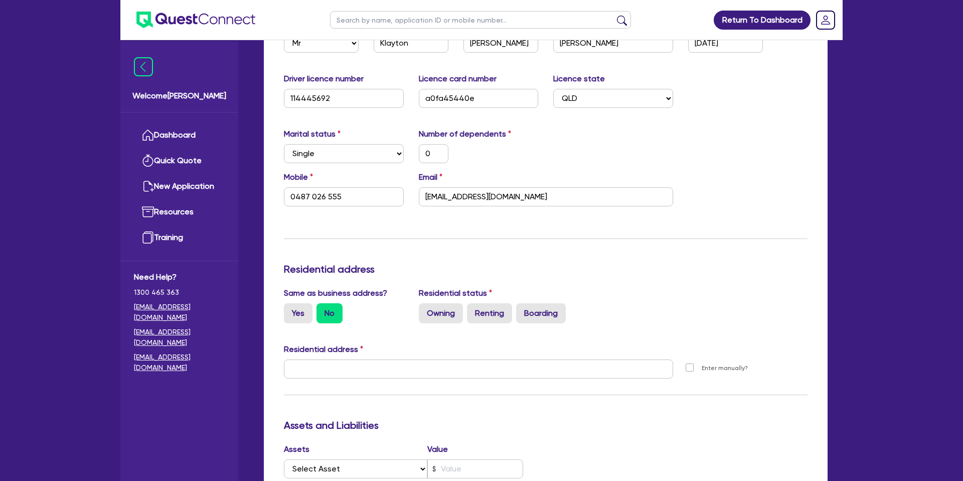
scroll to position [216, 0]
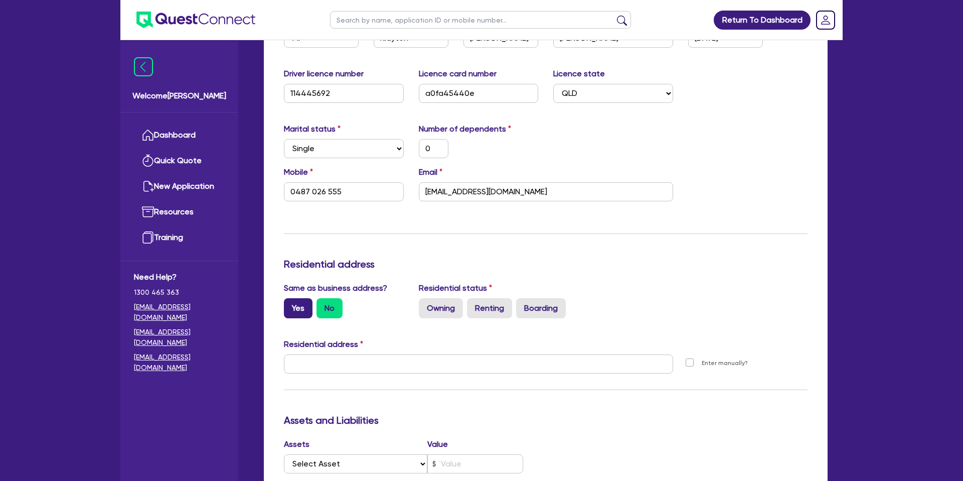
click at [289, 306] on label "Yes" at bounding box center [298, 308] width 29 height 20
click at [289, 305] on input "Yes" at bounding box center [287, 301] width 7 height 7
radio input "true"
type input "0"
type input "0487 026 555"
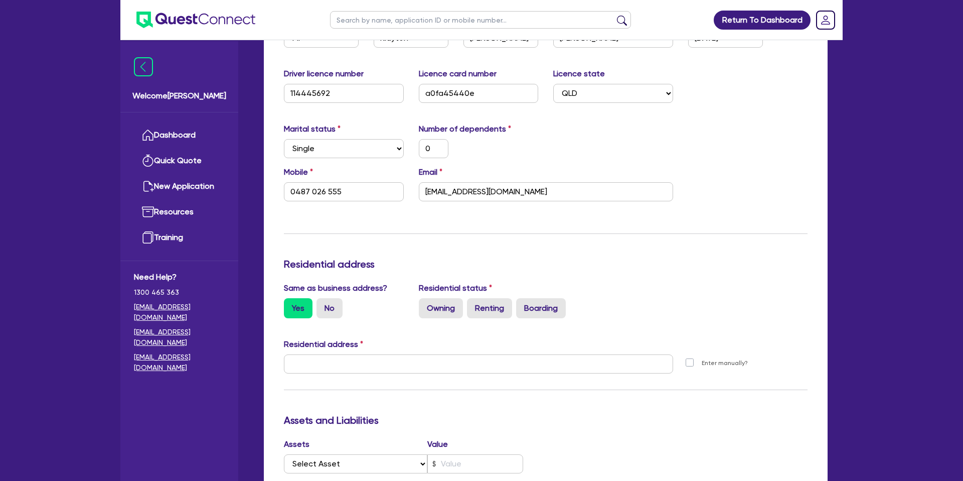
type input "15 Tokara Ct Kelso QLD 4815"
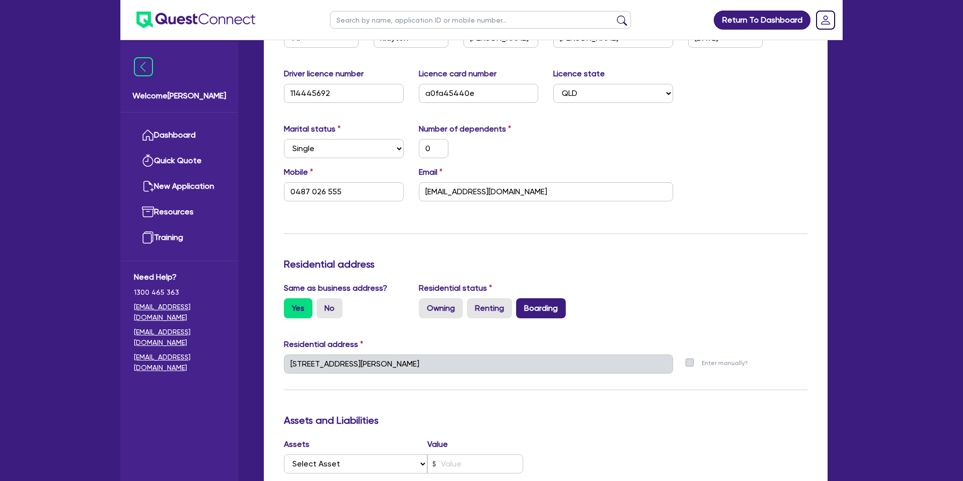
click at [534, 304] on label "Boarding" at bounding box center [541, 308] width 50 height 20
click at [523, 304] on input "Boarding" at bounding box center [519, 301] width 7 height 7
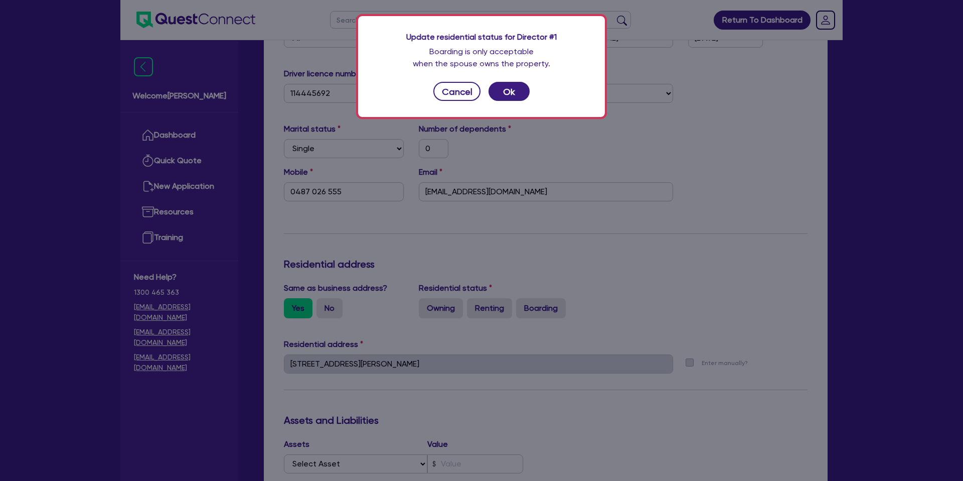
scroll to position [236, 0]
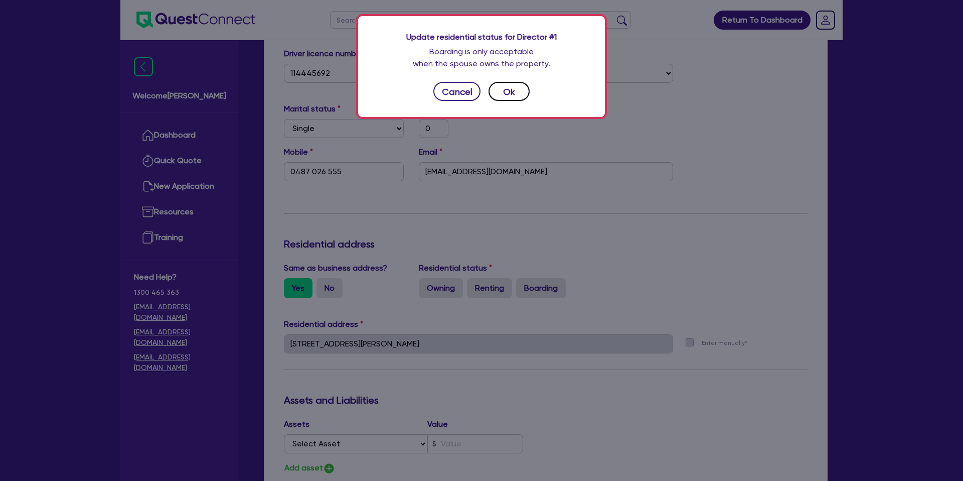
click at [506, 92] on button "Ok" at bounding box center [509, 91] width 41 height 19
type input "0"
type input "0487 026 555"
radio input "true"
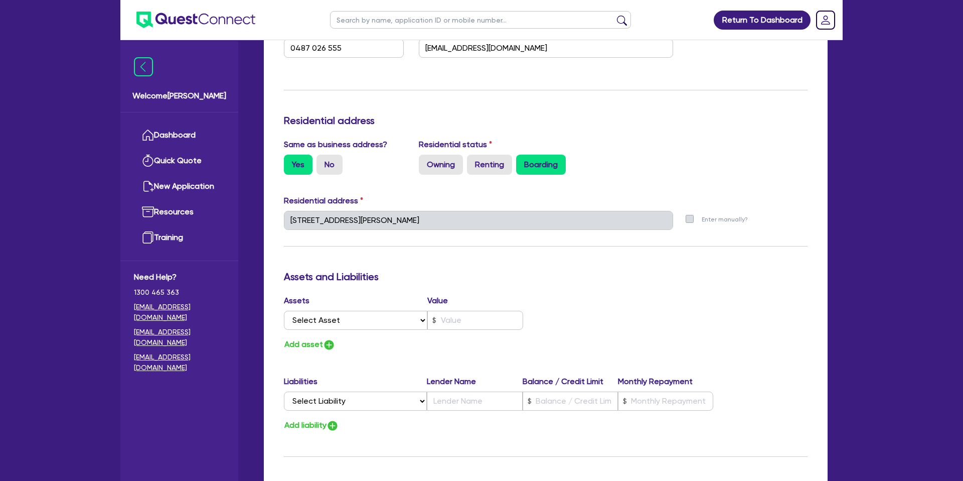
scroll to position [374, 0]
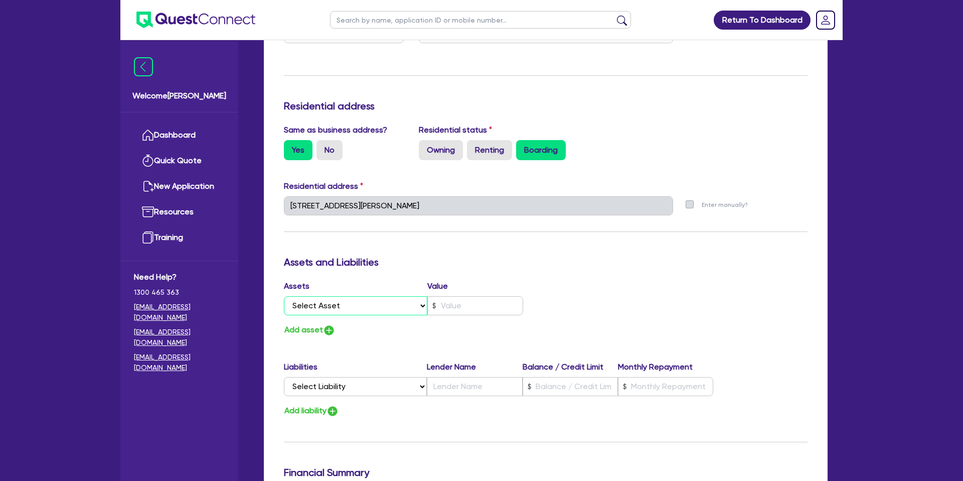
click at [353, 301] on select "Select Asset Cash Property Investment property Vehicle Truck Trailer Equipment …" at bounding box center [355, 305] width 143 height 19
select select "CASH"
click at [284, 296] on select "Select Asset Cash Property Investment property Vehicle Truck Trailer Equipment …" at bounding box center [355, 305] width 143 height 19
type input "0"
type input "0487 026 555"
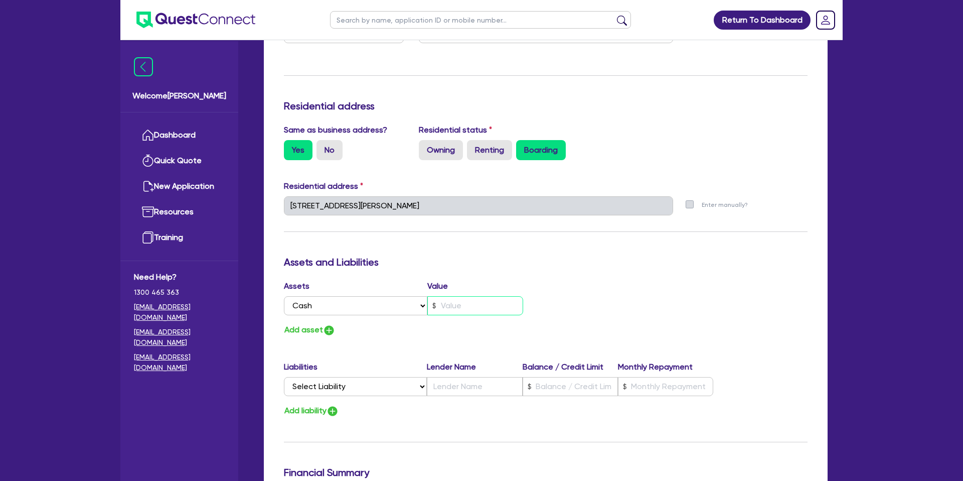
click at [447, 302] on input "text" at bounding box center [475, 305] width 96 height 19
type input "0"
type input "0487 026 555"
type input "4"
type input "0"
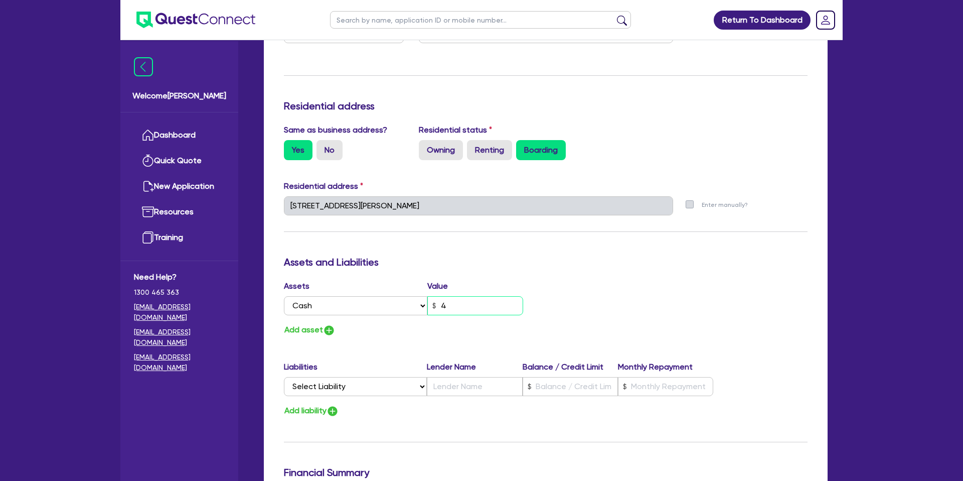
type input "0487 026 555"
type input "40"
type input "0"
type input "0487 026 555"
type input "400"
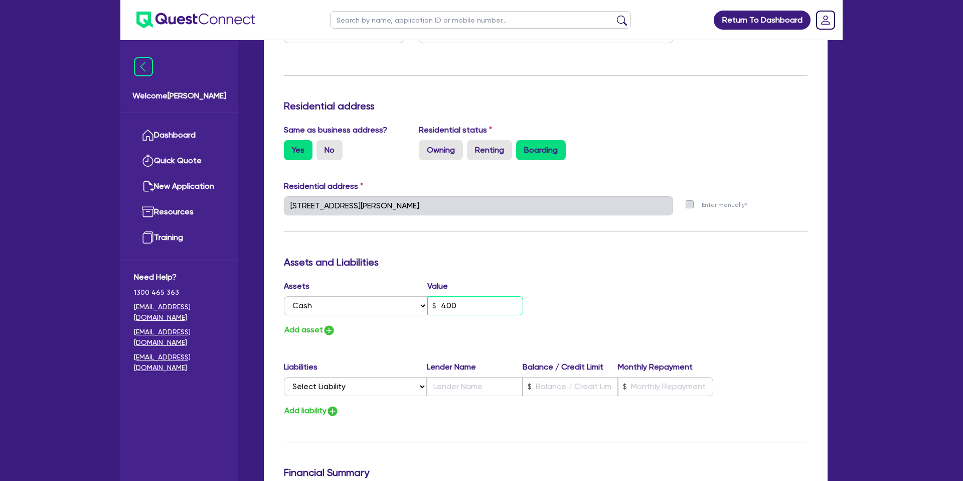
type input "0"
type input "0487 026 555"
type input "4,000"
click at [536, 298] on div "Select Asset Cash Property Investment property Vehicle Truck Trailer Equipment …" at bounding box center [411, 305] width 254 height 19
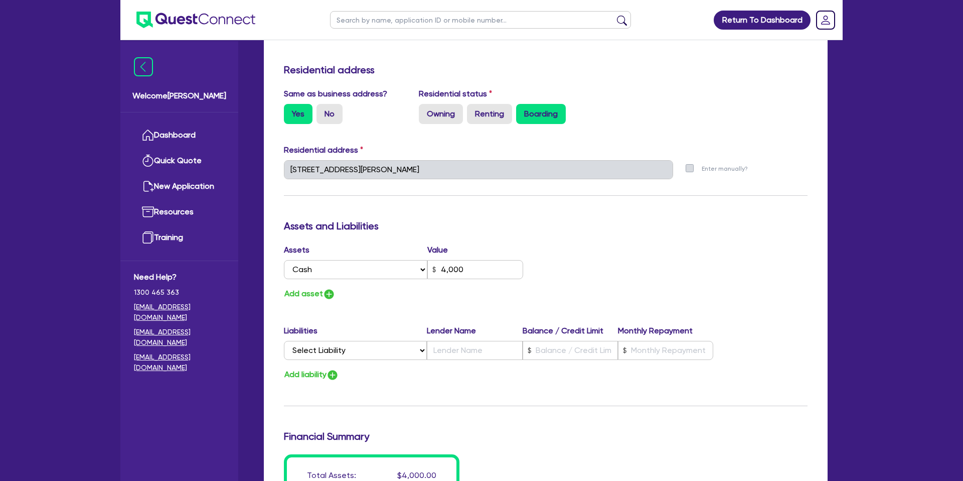
scroll to position [412, 0]
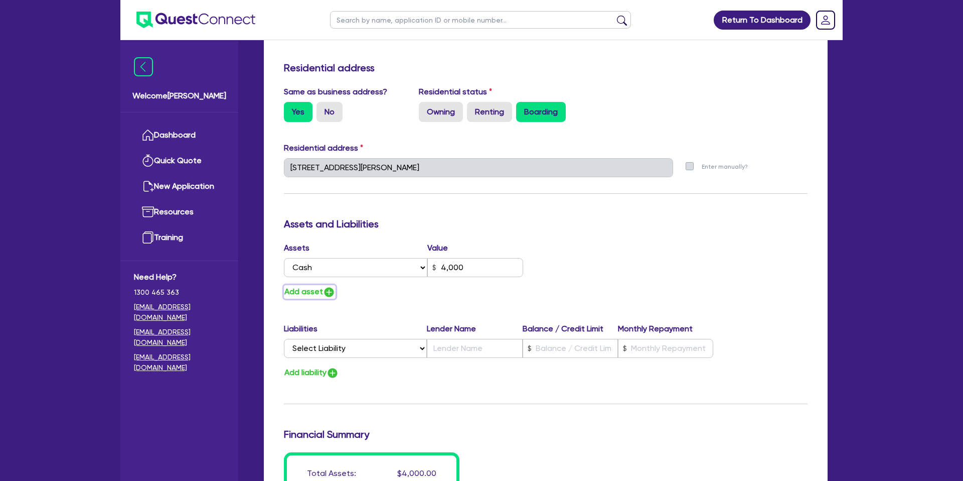
click at [311, 291] on button "Add asset" at bounding box center [310, 292] width 52 height 14
type input "0"
type input "0487 026 555"
type input "4,000"
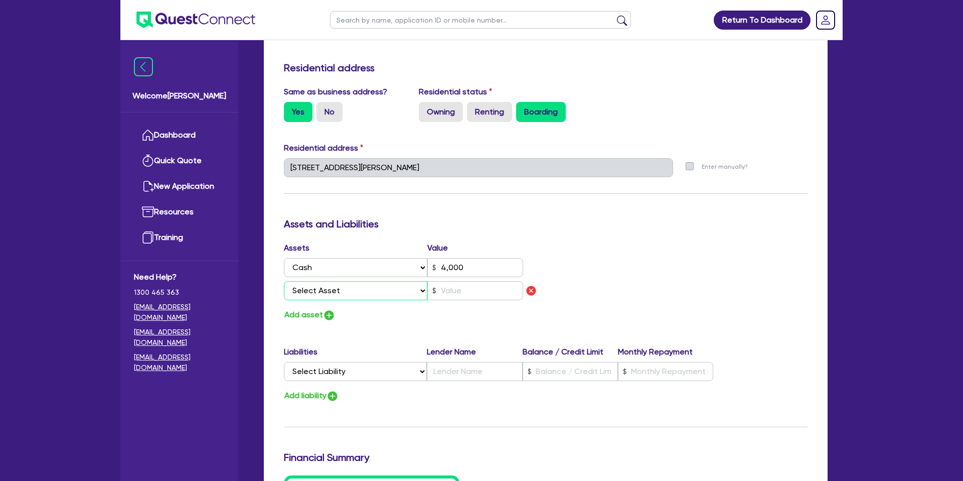
click at [319, 289] on select "Select Asset Cash Property Investment property Vehicle Truck Trailer Equipment …" at bounding box center [355, 290] width 143 height 19
select select "VEHICLE"
click at [284, 281] on select "Select Asset Cash Property Investment property Vehicle Truck Trailer Equipment …" at bounding box center [355, 290] width 143 height 19
type input "0"
type input "0487 026 555"
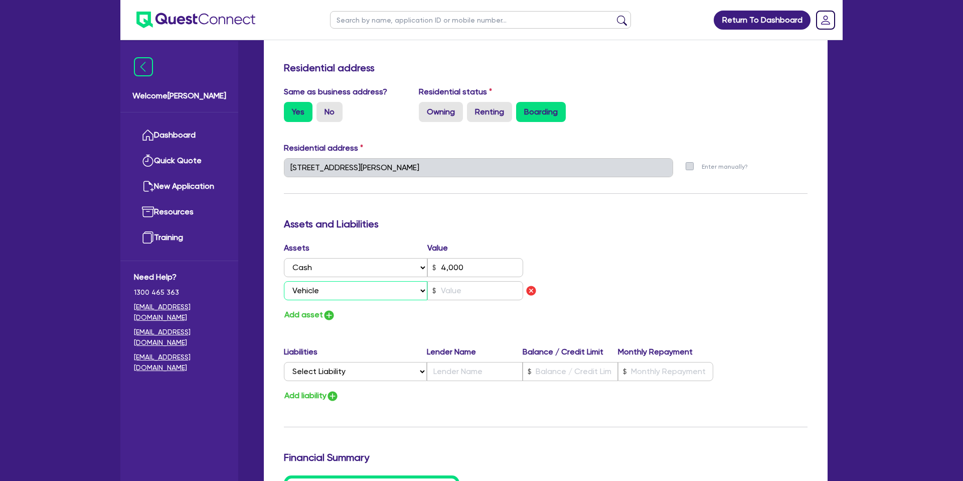
type input "4,000"
click at [485, 292] on input "text" at bounding box center [475, 290] width 96 height 19
type input "0"
type input "0487 026 555"
type input "4,000"
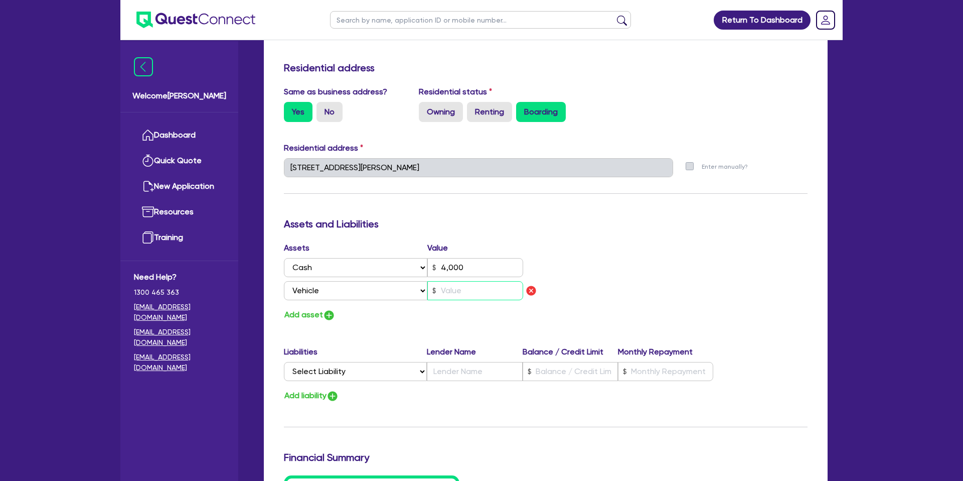
type input "1"
type input "0"
type input "0487 026 555"
type input "4,000"
type input "17"
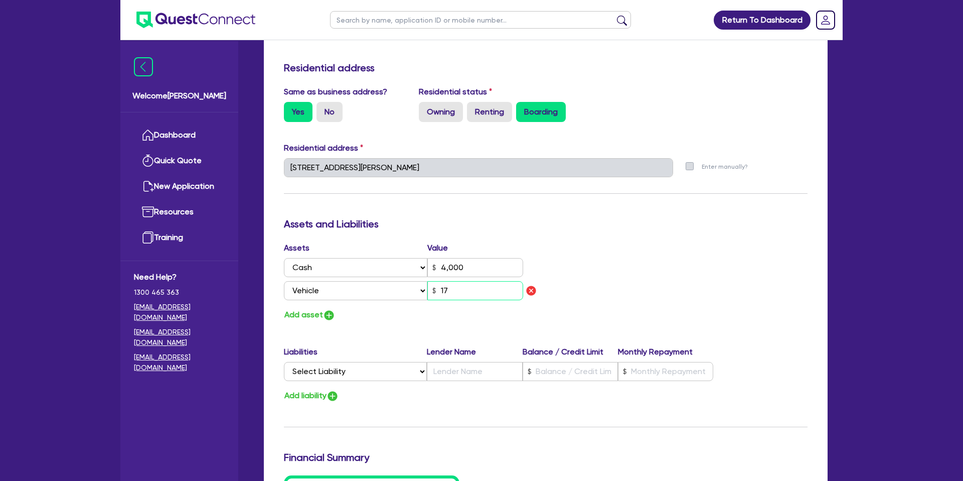
type input "0"
type input "0487 026 555"
type input "4,000"
type input "170"
type input "0"
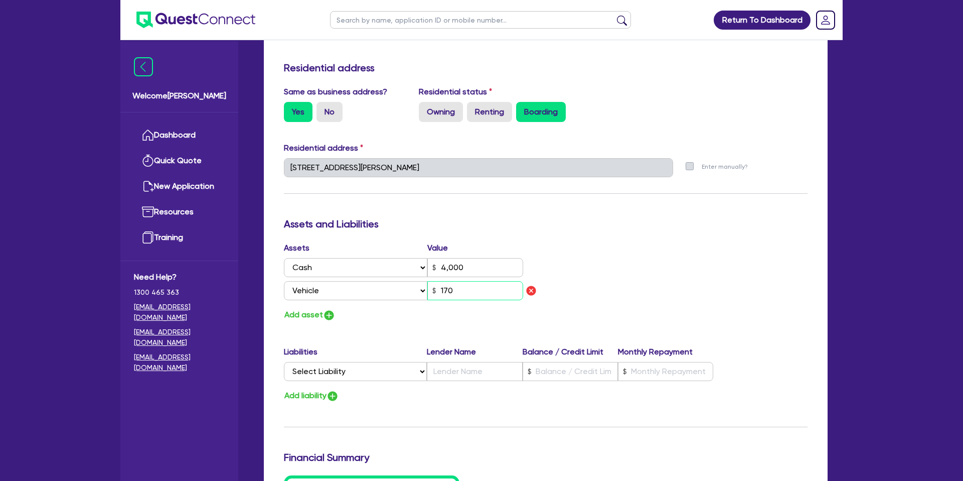
type input "0487 026 555"
type input "4,000"
type input "1,700"
type input "0"
type input "0487 026 555"
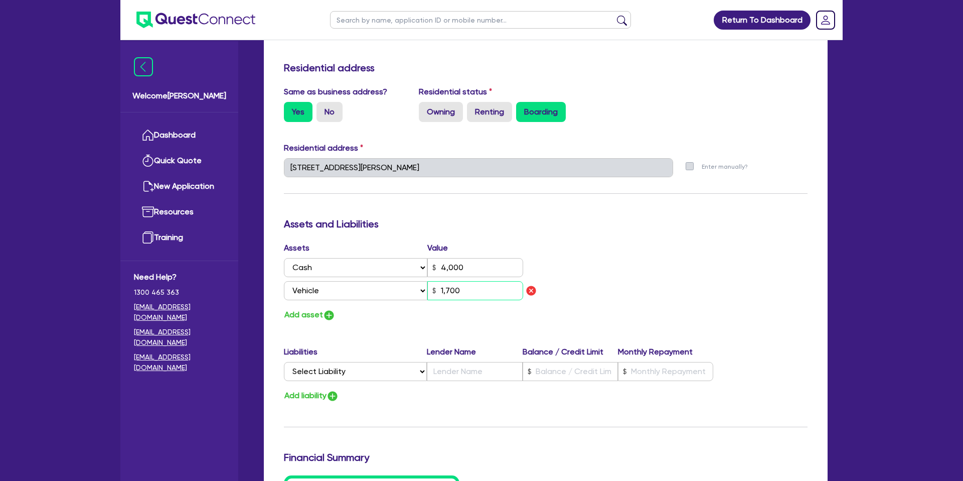
type input "4,000"
type input "17,000"
click at [402, 319] on div "Add asset" at bounding box center [410, 315] width 269 height 14
drag, startPoint x: 439, startPoint y: 291, endPoint x: 484, endPoint y: 290, distance: 44.7
click at [483, 290] on input "17,000" at bounding box center [475, 290] width 96 height 19
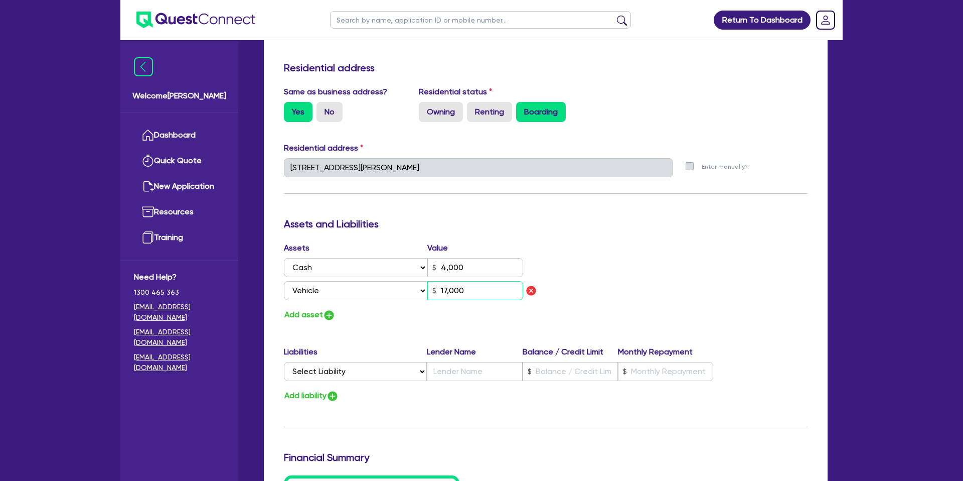
click at [484, 289] on input "17,000" at bounding box center [475, 290] width 96 height 19
click at [358, 372] on select "Select Liability Credit card Mortgage Investment property loan Vehicle loan Tru…" at bounding box center [355, 371] width 143 height 19
select select "PERSONAL_LOAN"
click at [284, 362] on select "Select Liability Credit card Mortgage Investment property loan Vehicle loan Tru…" at bounding box center [355, 371] width 143 height 19
type input "0"
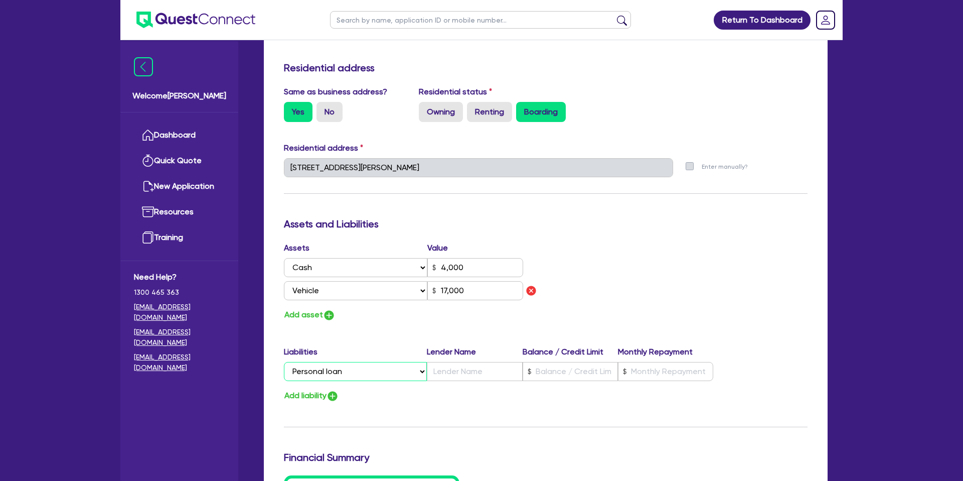
type input "0487 026 555"
type input "4,000"
type input "17,000"
click at [573, 372] on input "text" at bounding box center [570, 371] width 95 height 19
type input "0"
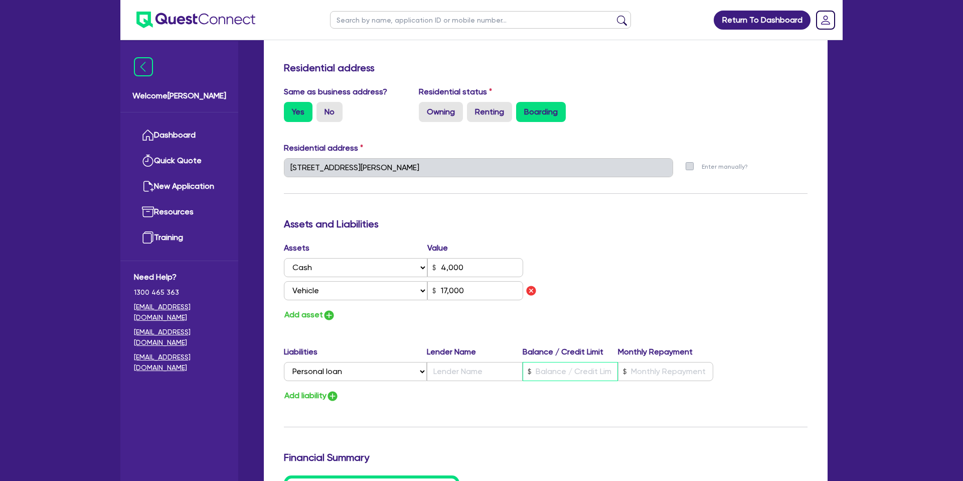
type input "0487 026 555"
type input "4,000"
type input "1"
type input "17,000"
type input "0"
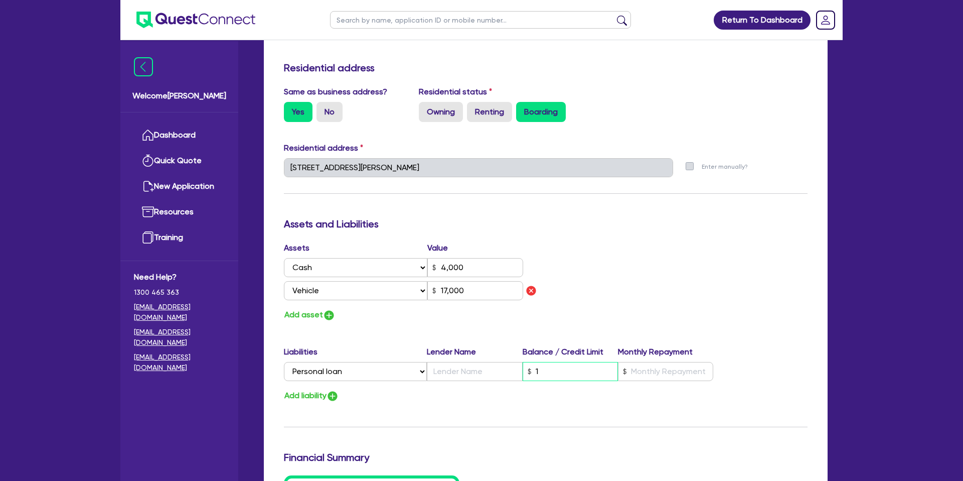
type input "0487 026 555"
type input "4,000"
type input "11"
type input "17,000"
type input "0"
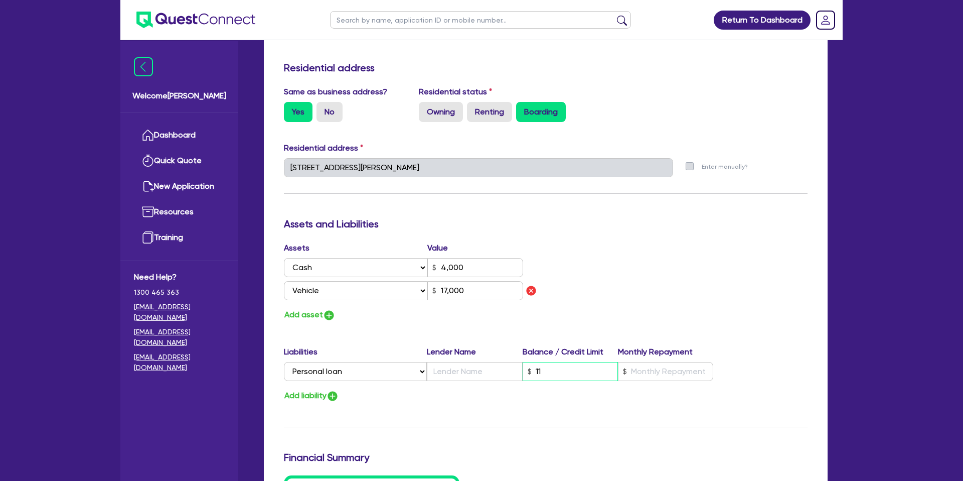
type input "0487 026 555"
type input "4,000"
type input "110"
type input "17,000"
type input "0"
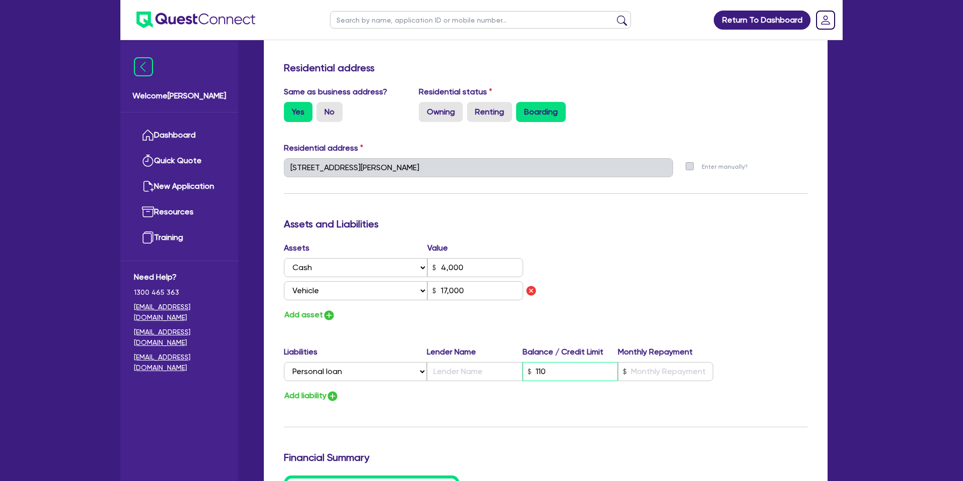
type input "0487 026 555"
type input "4,000"
type input "1,100"
type input "17,000"
type input "0"
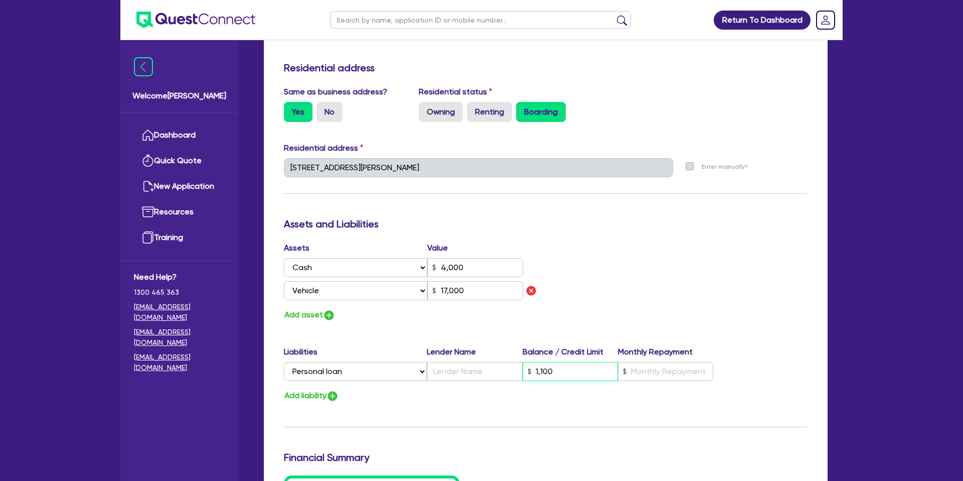
type input "0487 026 555"
type input "4,000"
type input "11,000"
type input "17,000"
type input "11,000"
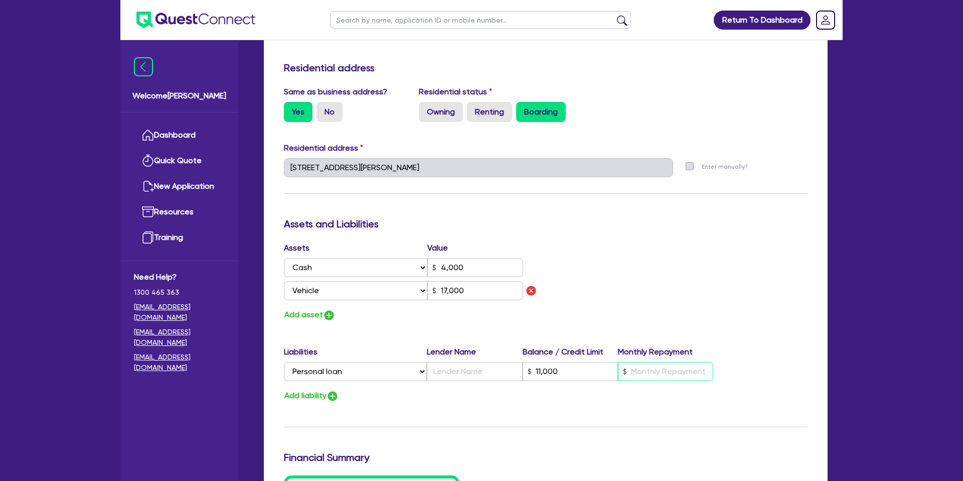
click at [638, 373] on input "text" at bounding box center [665, 371] width 95 height 19
type input "0"
type input "0487 026 555"
type input "4,000"
type input "11,000"
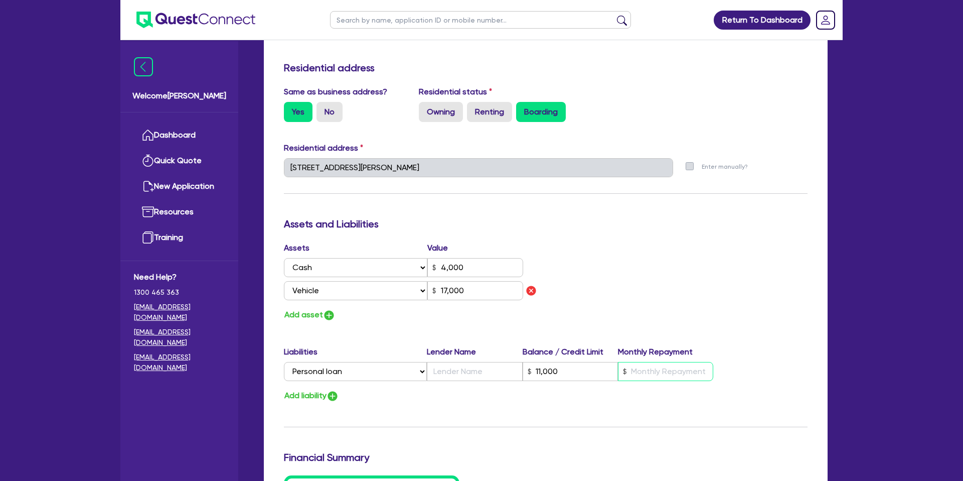
type input "5"
type input "17,000"
click at [450, 382] on div "Liabilities Lender Name Balance / Credit Limit Monthly Repayment Select Liabili…" at bounding box center [545, 365] width 539 height 39
click at [456, 370] on input "text" at bounding box center [474, 371] width 95 height 19
click at [674, 321] on div "Update residential status for Director #1 Boarding is only acceptable when the …" at bounding box center [546, 174] width 524 height 765
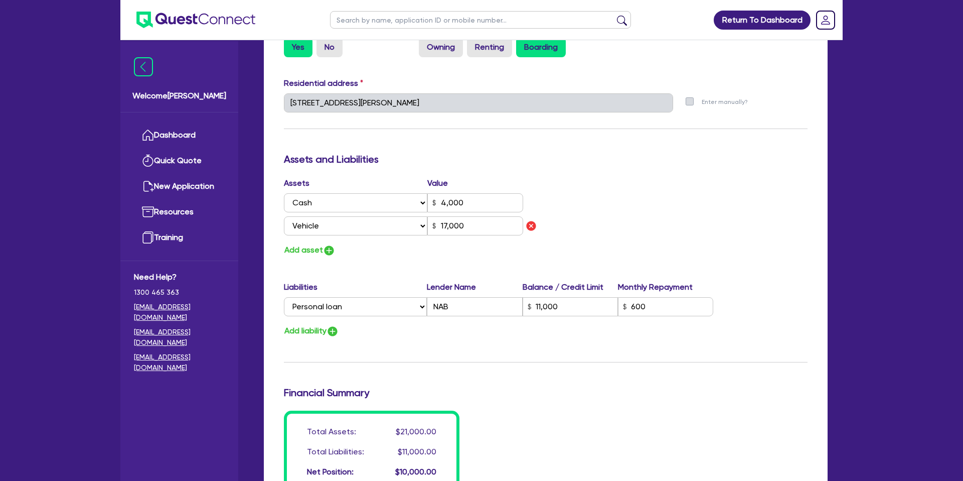
scroll to position [478, 0]
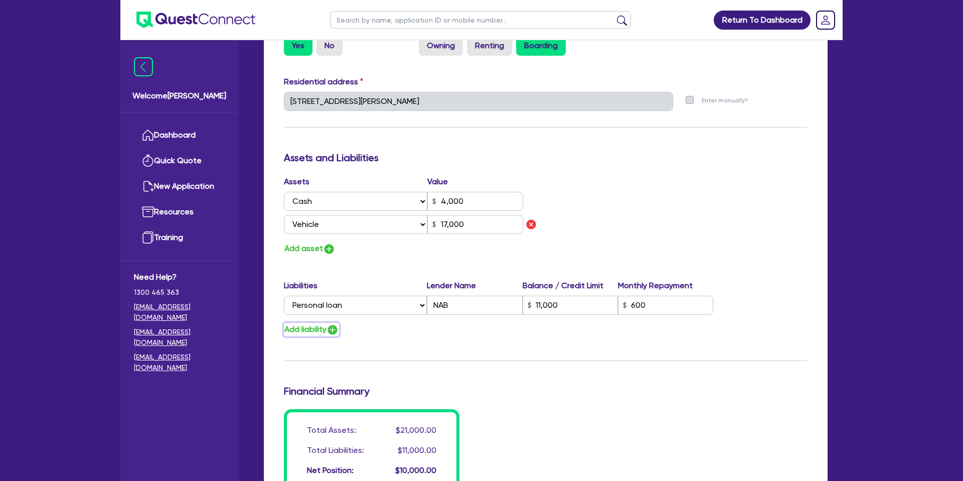
click at [296, 328] on button "Add liability" at bounding box center [311, 330] width 55 height 14
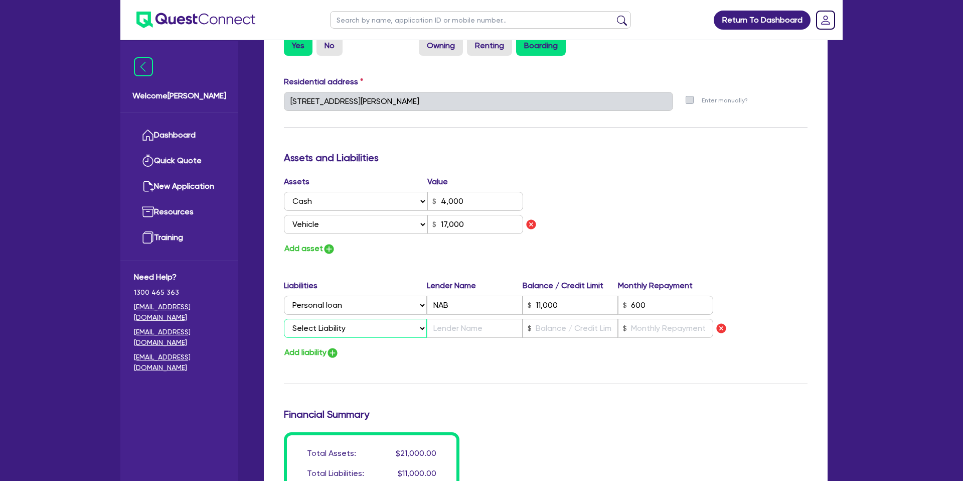
click at [305, 323] on select "Select Liability Credit card Mortgage Investment property loan Vehicle loan Tru…" at bounding box center [355, 328] width 143 height 19
click at [723, 325] on img "button" at bounding box center [721, 328] width 12 height 12
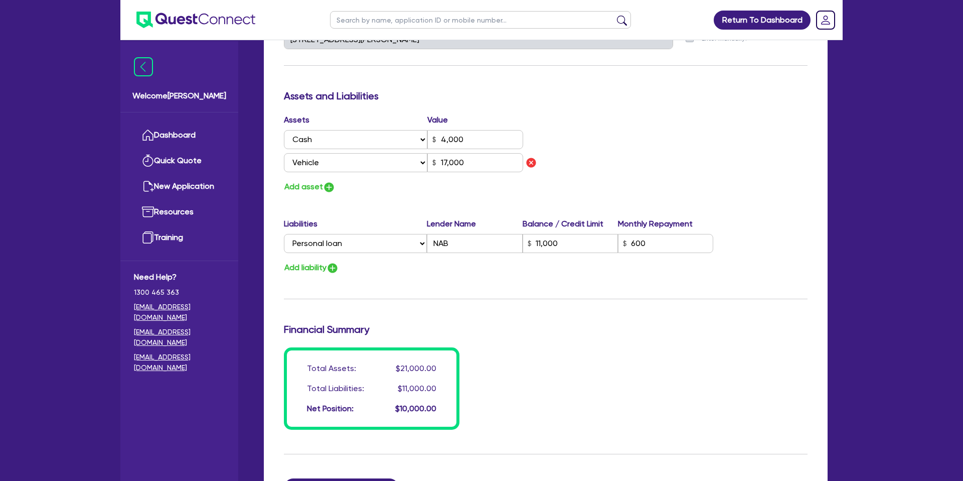
scroll to position [705, 0]
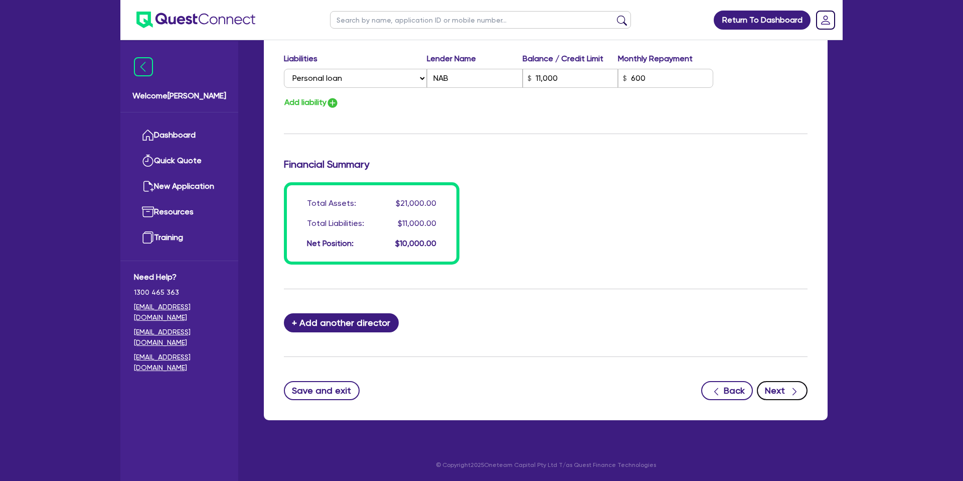
click at [781, 382] on button "Next" at bounding box center [782, 390] width 51 height 19
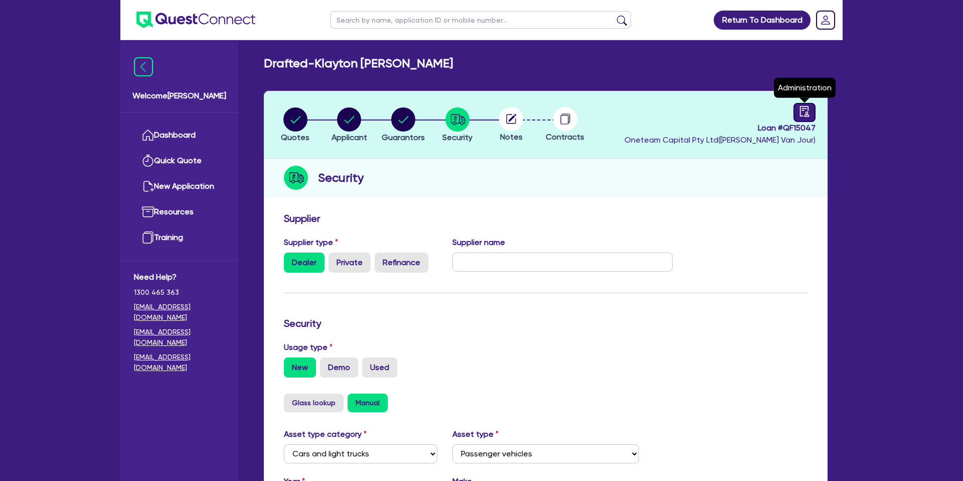
click at [810, 111] on link at bounding box center [805, 112] width 22 height 19
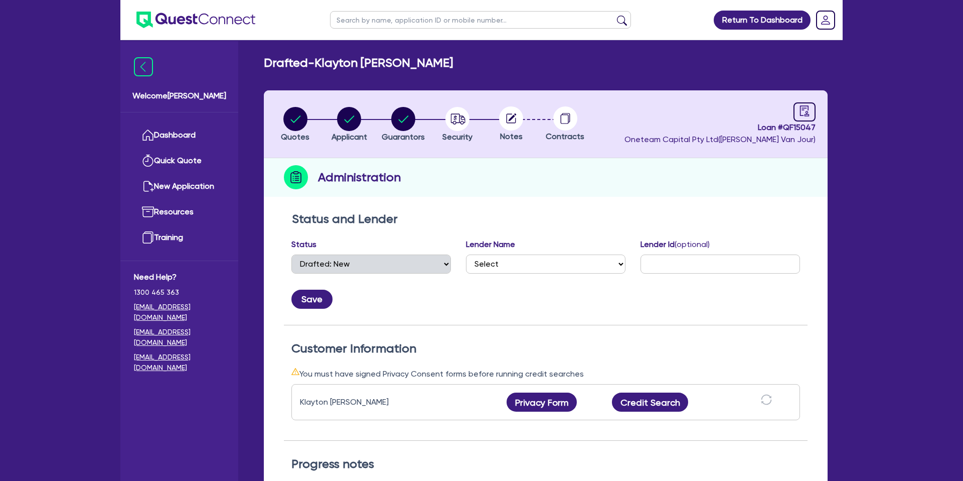
scroll to position [47, 0]
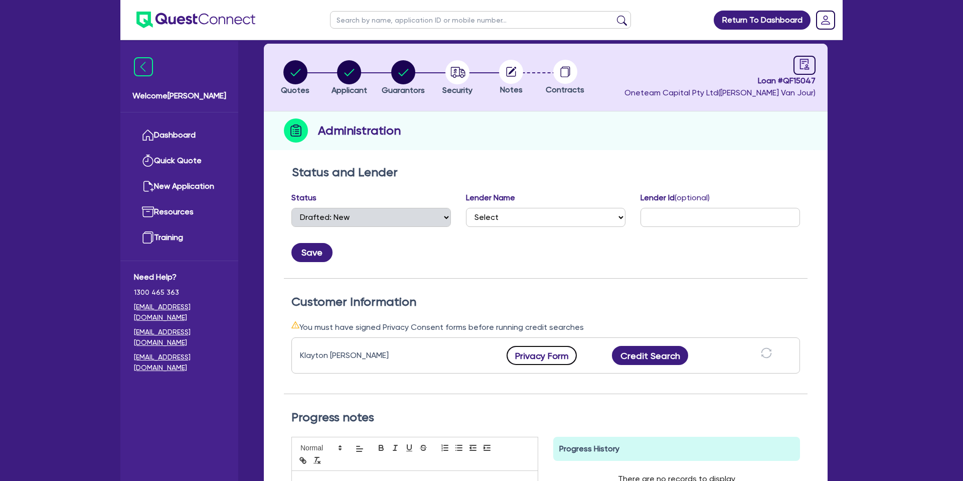
click at [556, 354] on button "Privacy Form" at bounding box center [542, 355] width 70 height 19
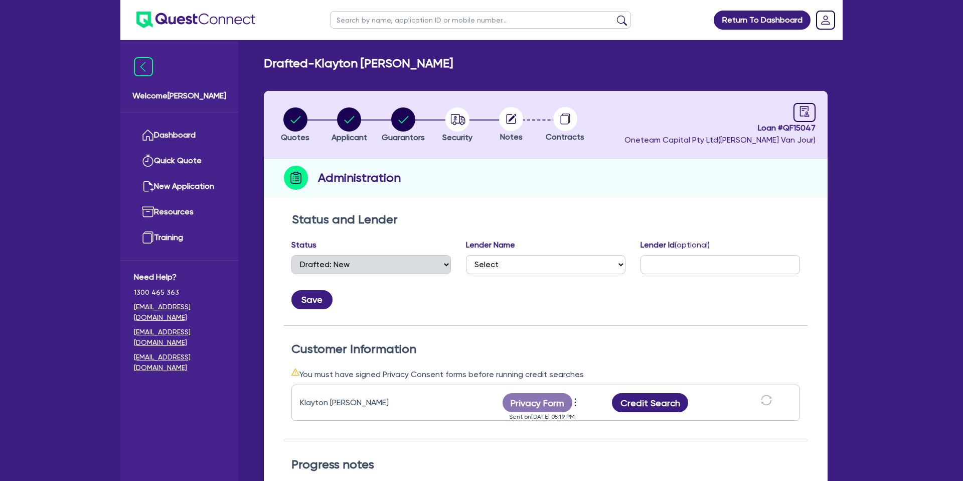
click at [463, 28] on input "text" at bounding box center [480, 20] width 301 height 18
click at [560, 72] on div "Drafted - Klayton John lynch Quotes Applicant Guarantors Security Notes Contrac…" at bounding box center [546, 366] width 594 height 621
select select "DRAFTED_NEW"
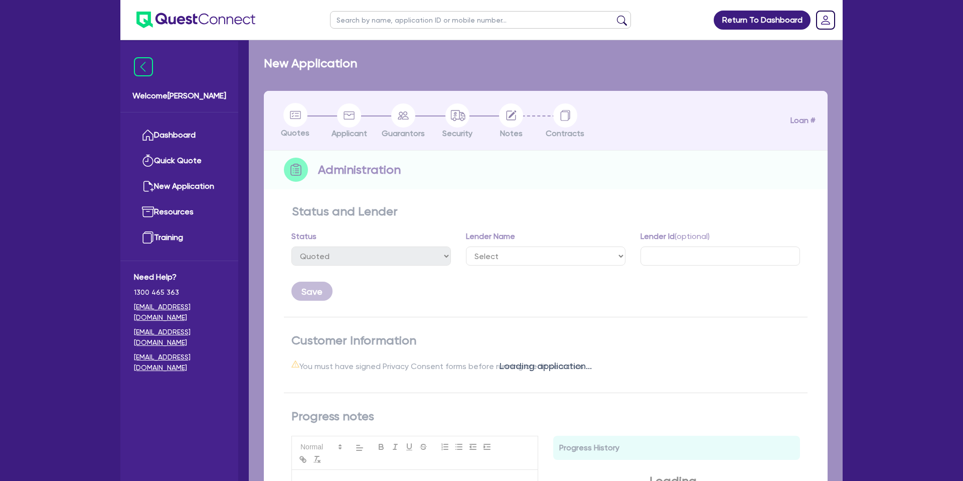
select select "DRAFTED_NEW"
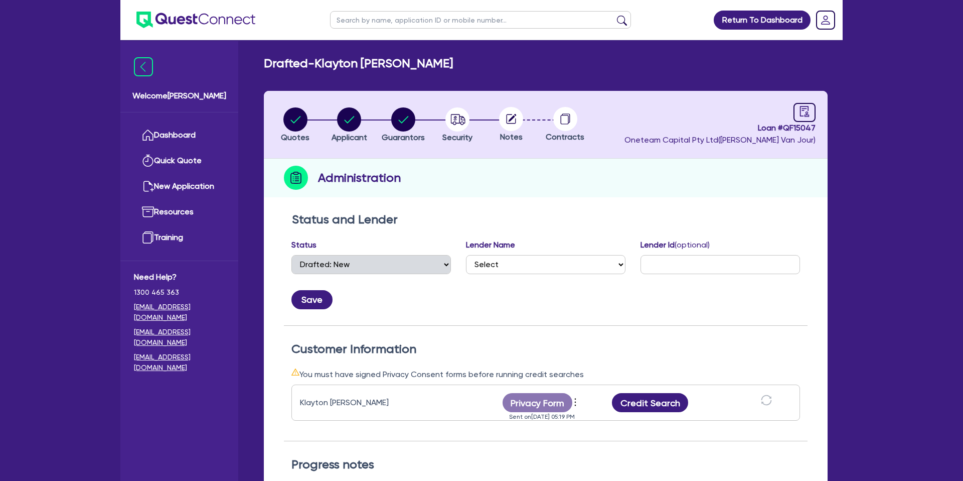
select select "DRAFTED_NEW"
click at [704, 70] on div "Drafted - [PERSON_NAME] [PERSON_NAME]" at bounding box center [545, 63] width 579 height 15
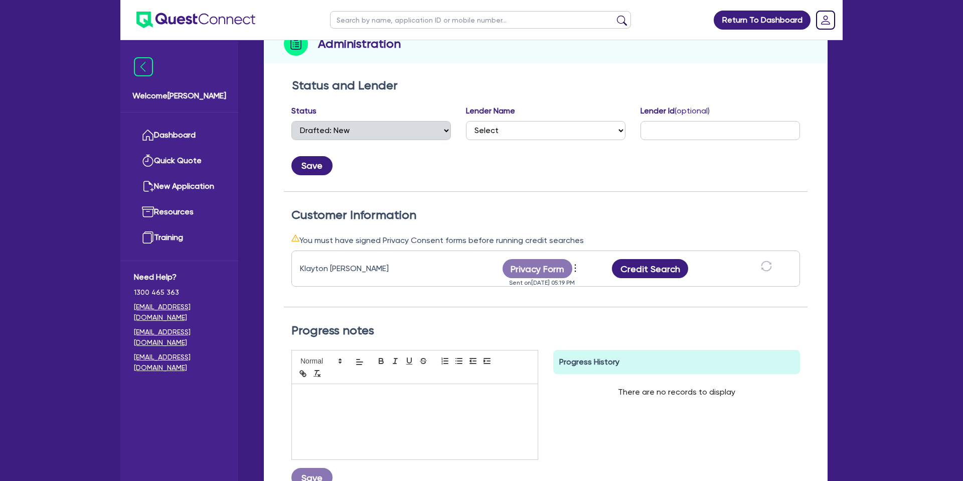
scroll to position [136, 0]
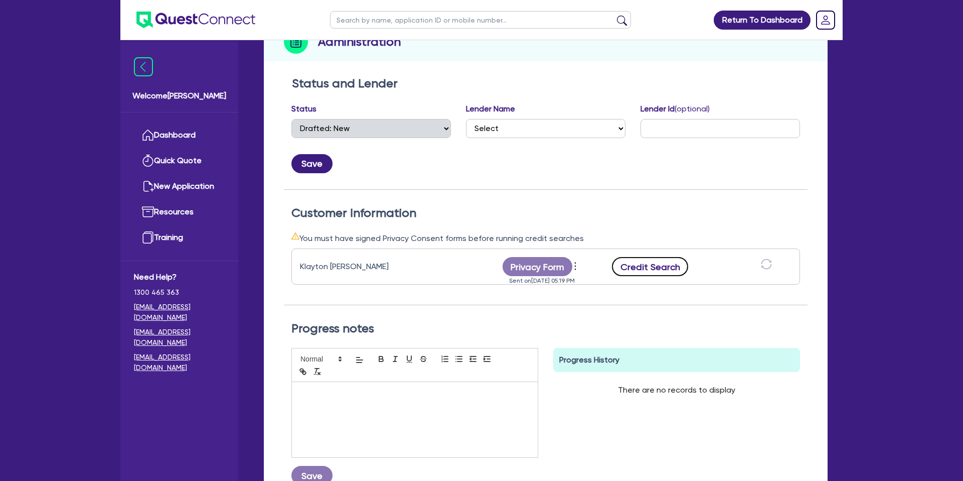
click at [663, 270] on button "Credit Search" at bounding box center [650, 266] width 76 height 19
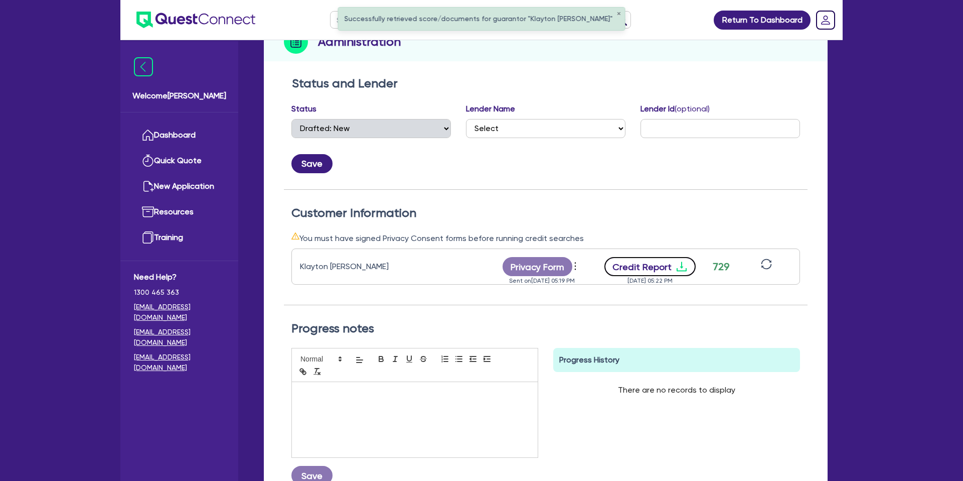
click at [676, 265] on icon "download" at bounding box center [682, 266] width 12 height 12
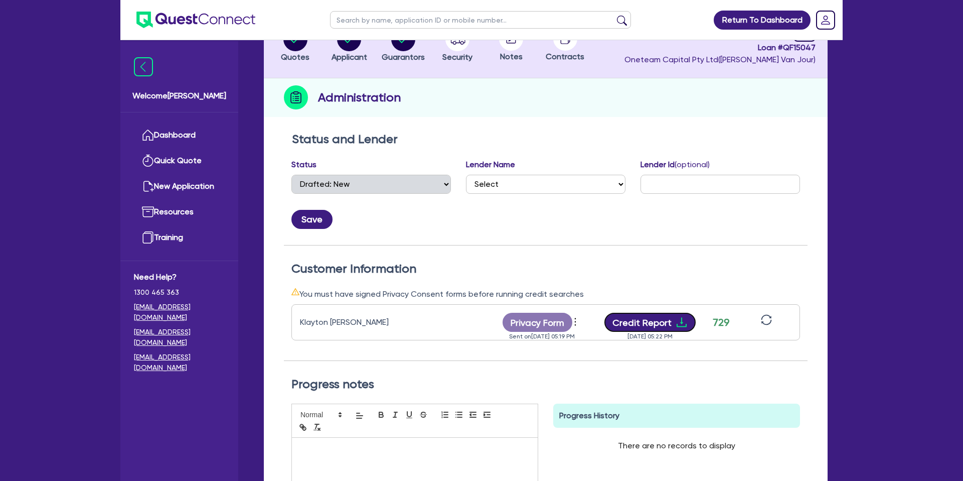
scroll to position [0, 0]
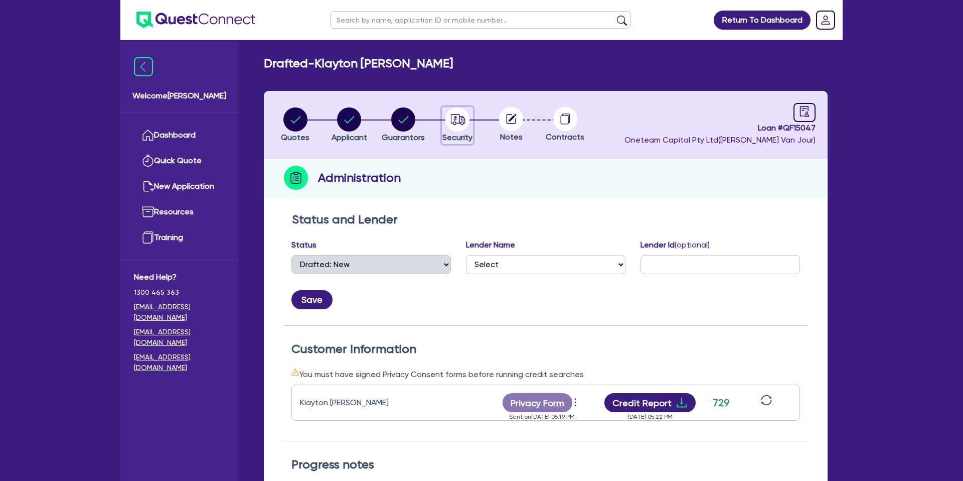
click at [451, 117] on icon "button" at bounding box center [458, 119] width 15 height 11
select select "CARS_AND_LIGHT_TRUCKS"
select select "PASSENGER_VEHICLES"
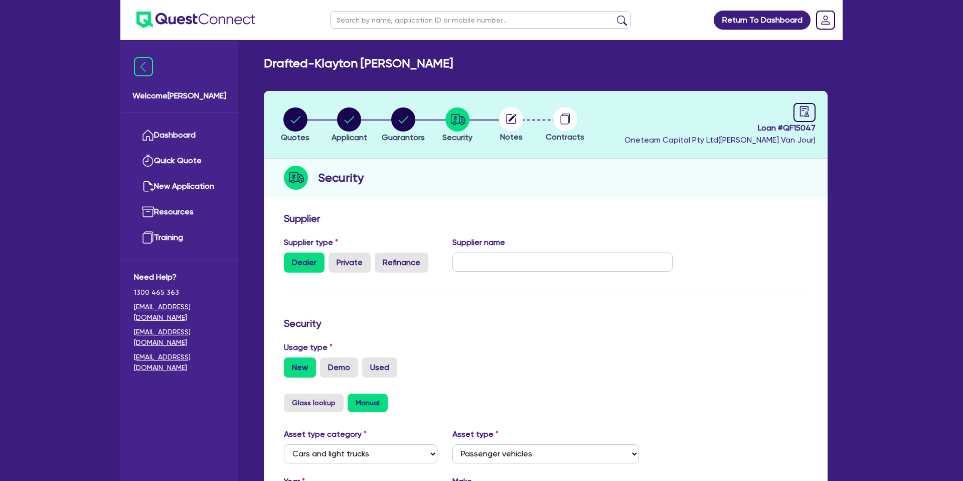
click at [511, 115] on circle at bounding box center [511, 119] width 24 height 24
click at [796, 114] on link at bounding box center [805, 112] width 22 height 19
select select "DRAFTED_NEW"
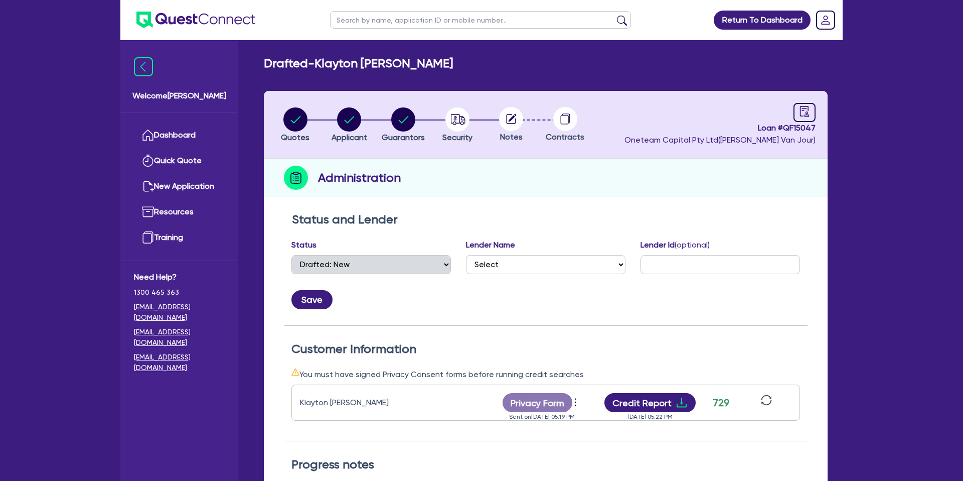
click at [517, 125] on circle at bounding box center [511, 119] width 24 height 24
click at [511, 125] on circle at bounding box center [511, 119] width 24 height 24
click at [398, 117] on circle "button" at bounding box center [403, 119] width 24 height 24
select select "MR"
select select "QLD"
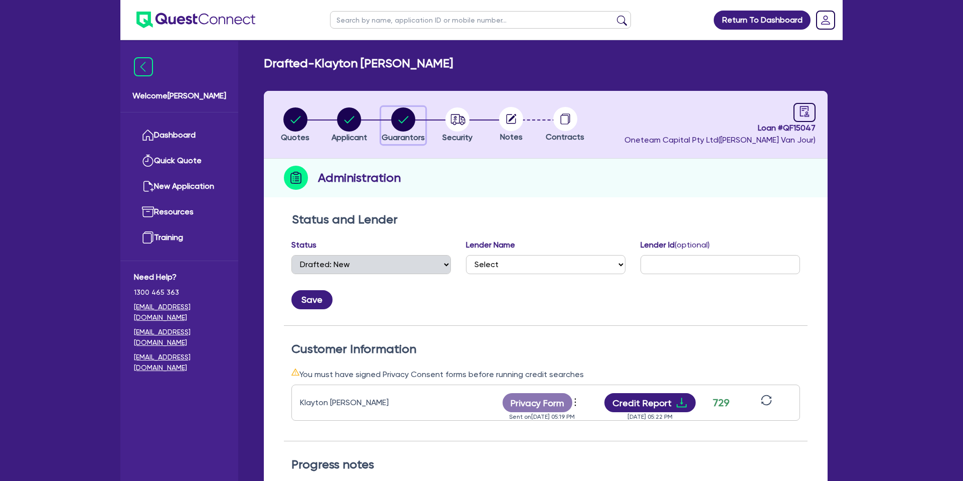
select select "SINGLE"
select select "CASH"
select select "VEHICLE"
select select "PERSONAL_LOAN"
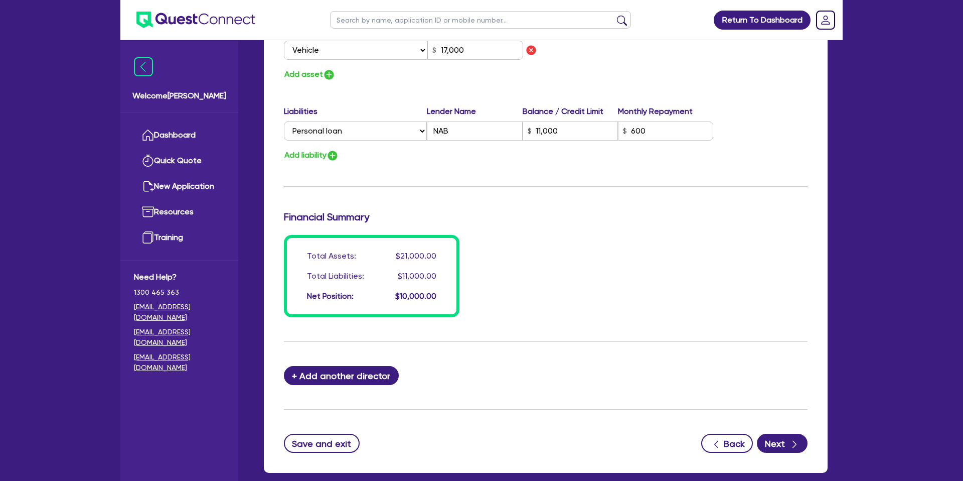
scroll to position [713, 0]
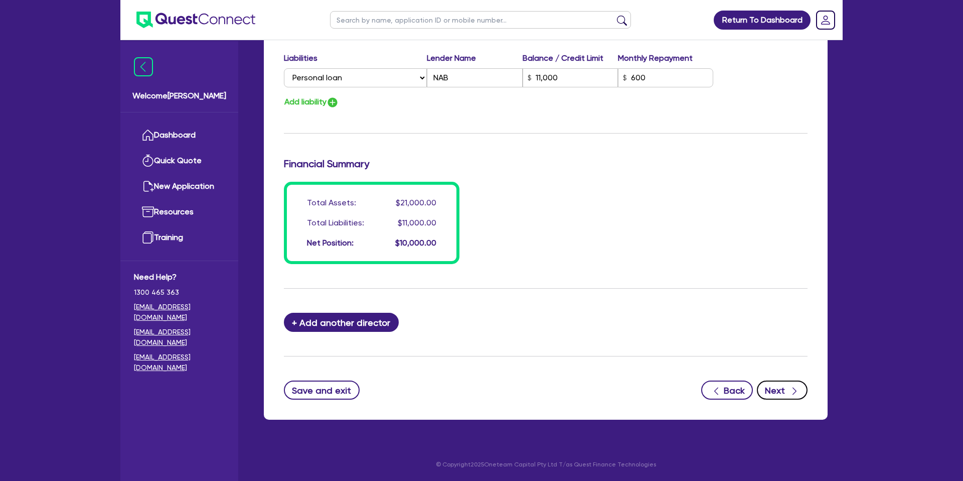
click at [778, 387] on button "Next" at bounding box center [782, 389] width 51 height 19
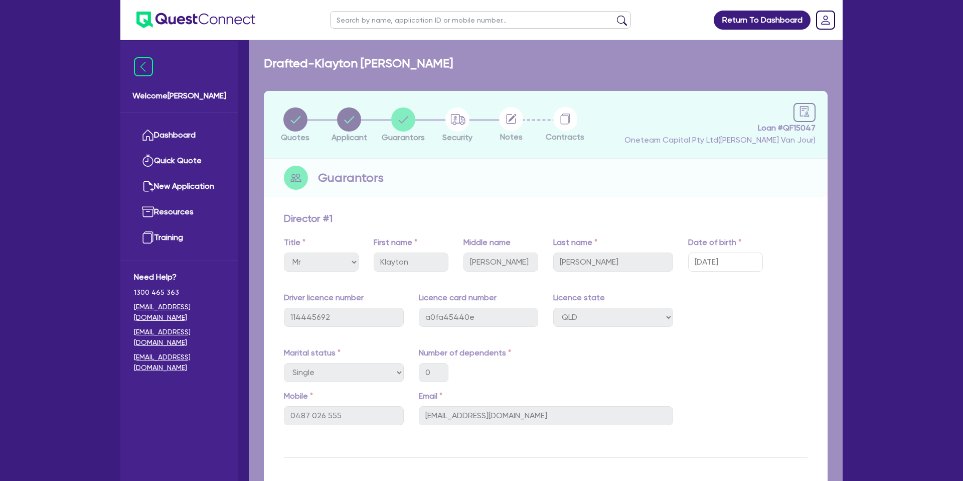
select select "CARS_AND_LIGHT_TRUCKS"
select select "PASSENGER_VEHICLES"
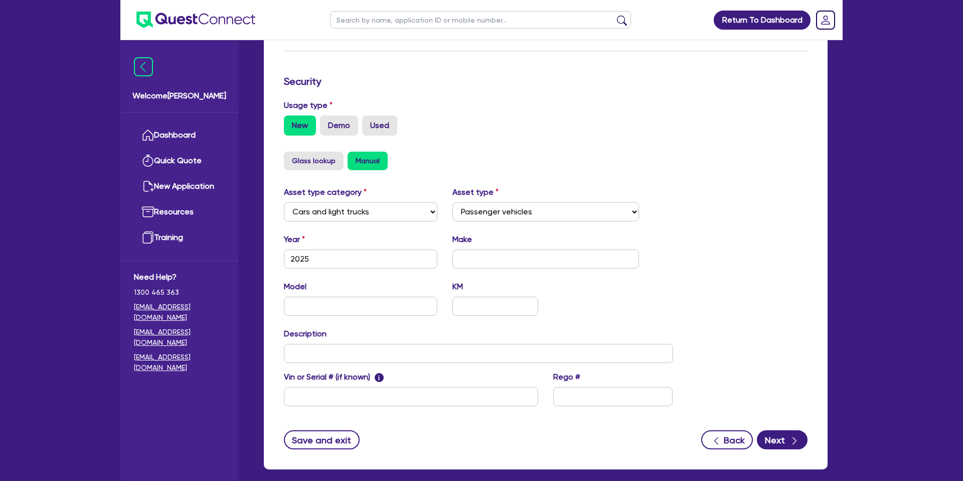
scroll to position [292, 0]
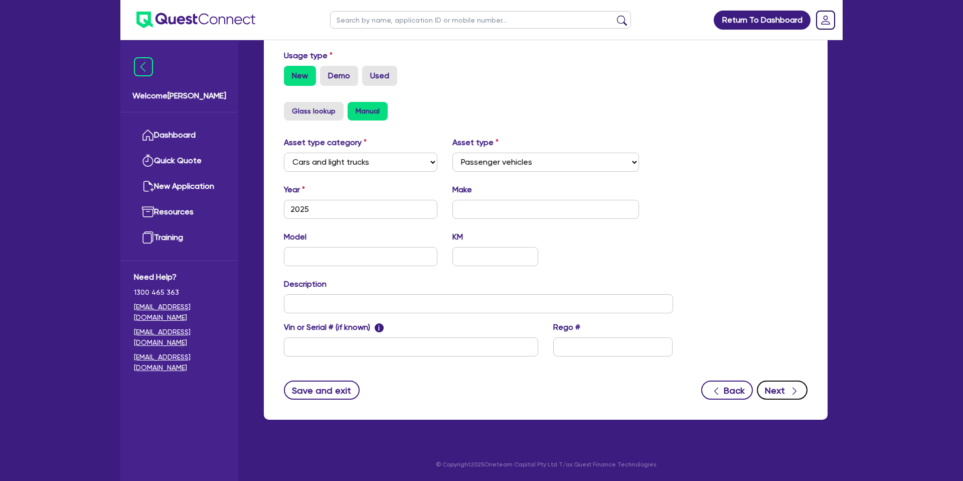
click at [778, 385] on button "Next" at bounding box center [782, 389] width 51 height 19
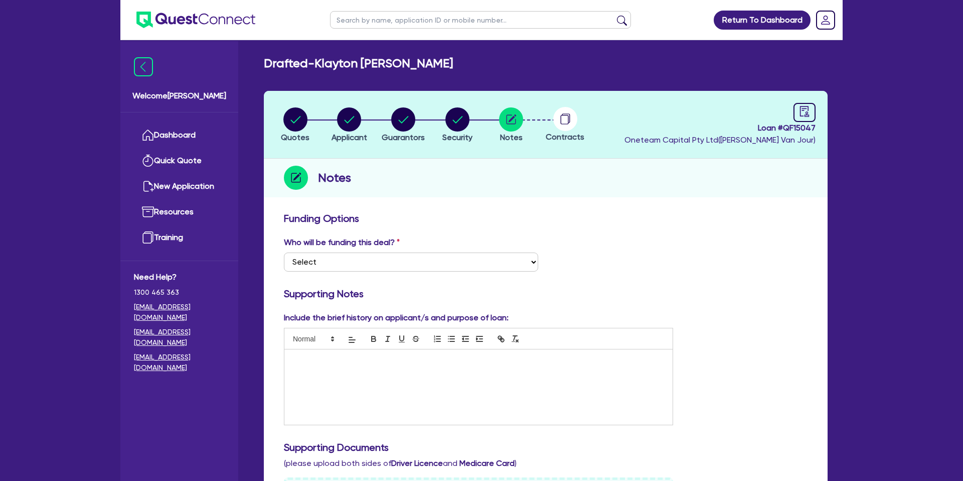
click at [369, 361] on p at bounding box center [478, 359] width 373 height 9
click at [468, 396] on li "needs to sell current dmax 11k owing, (up for sale)" at bounding box center [483, 396] width 363 height 9
click at [453, 416] on p "Woking full time as a mechanic but how long for?" at bounding box center [478, 414] width 373 height 9
click at [774, 296] on h3 "Supporting Notes" at bounding box center [546, 293] width 524 height 12
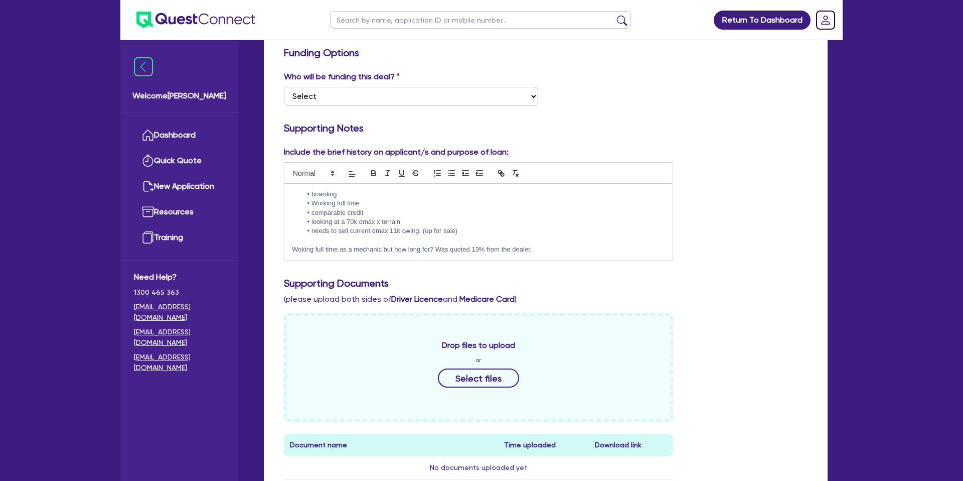
scroll to position [166, 0]
click at [555, 244] on p "Woking full time as a mechanic but how long for? Was quoted 13% from the dealer." at bounding box center [478, 248] width 373 height 9
click at [549, 249] on p "Woking full time as a mechanic but how long for? Was quoted 13% from the dealer." at bounding box center [478, 248] width 373 height 9
click at [732, 233] on div "Include the brief history on applicant/s and purpose of loan: boarding Working …" at bounding box center [545, 207] width 539 height 123
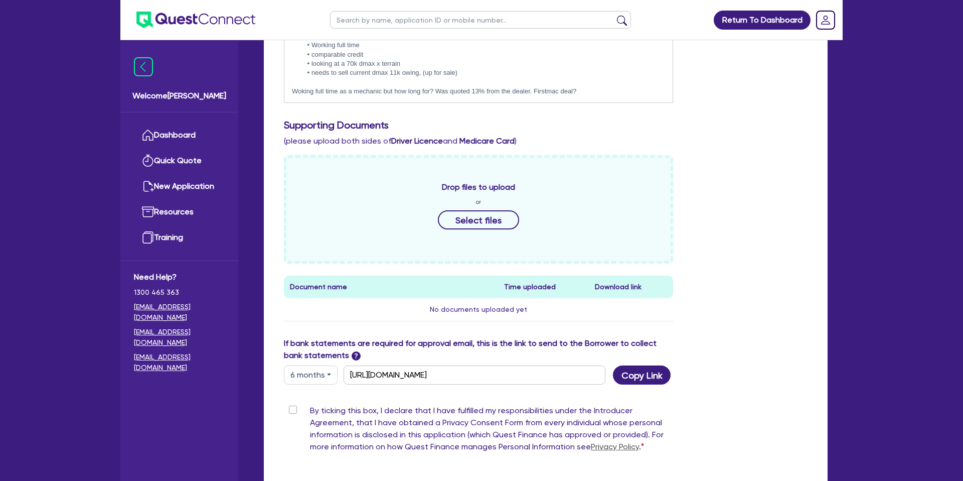
scroll to position [425, 0]
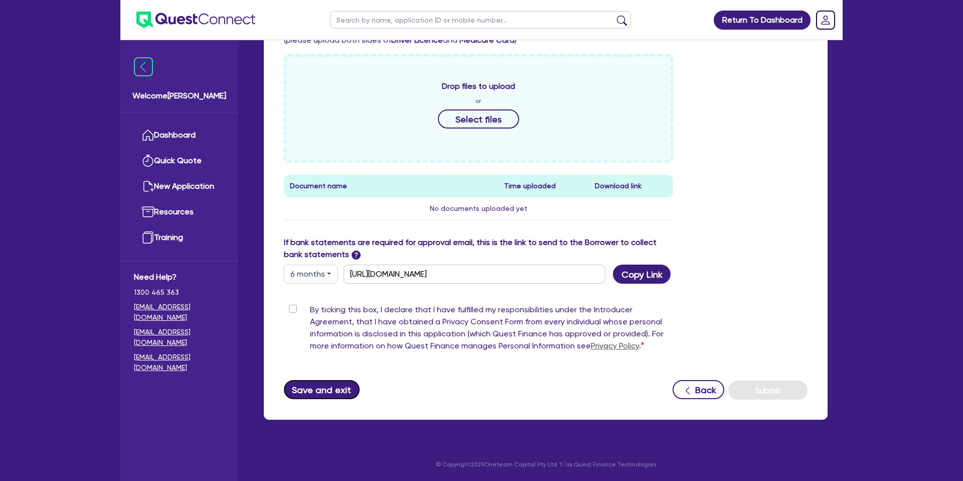
click at [340, 385] on button "Save and exit" at bounding box center [322, 389] width 76 height 19
